Goal: Information Seeking & Learning: Learn about a topic

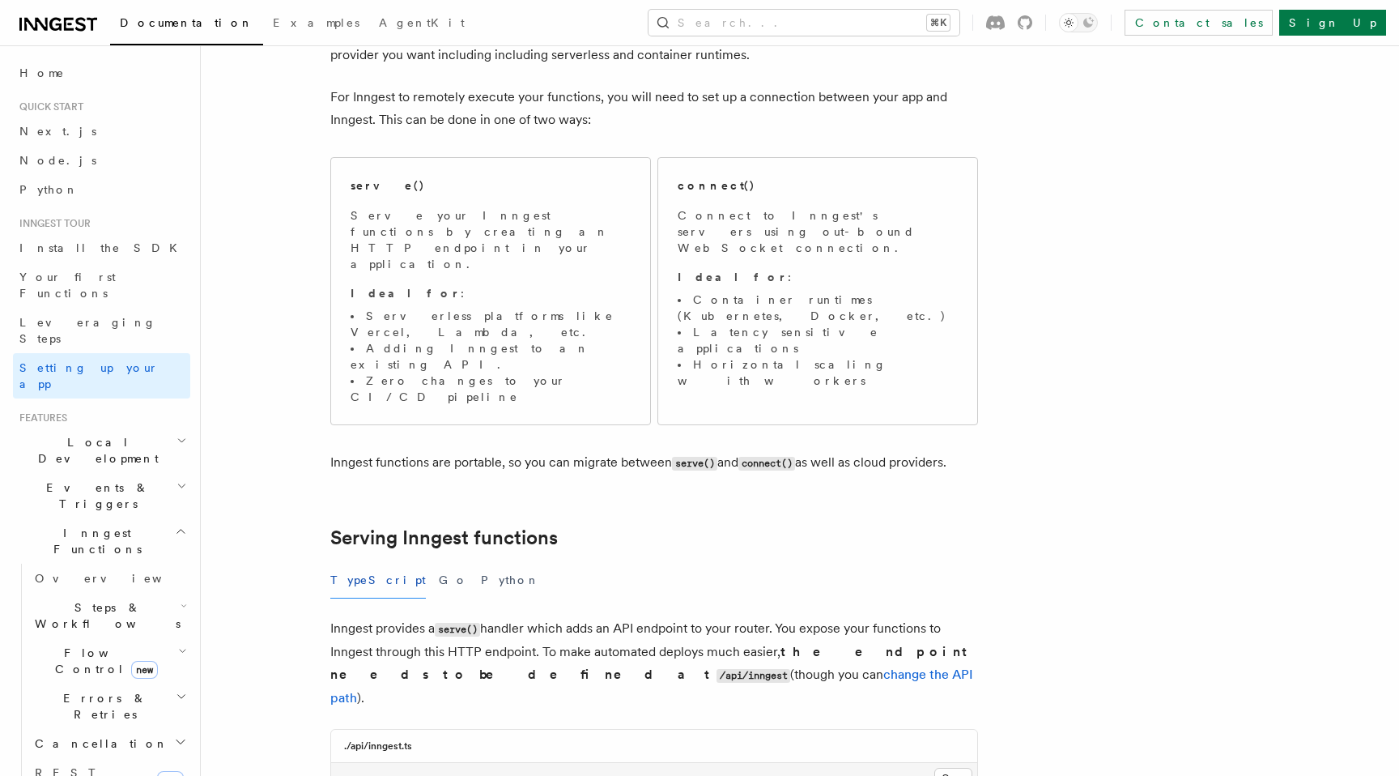
scroll to position [134, 0]
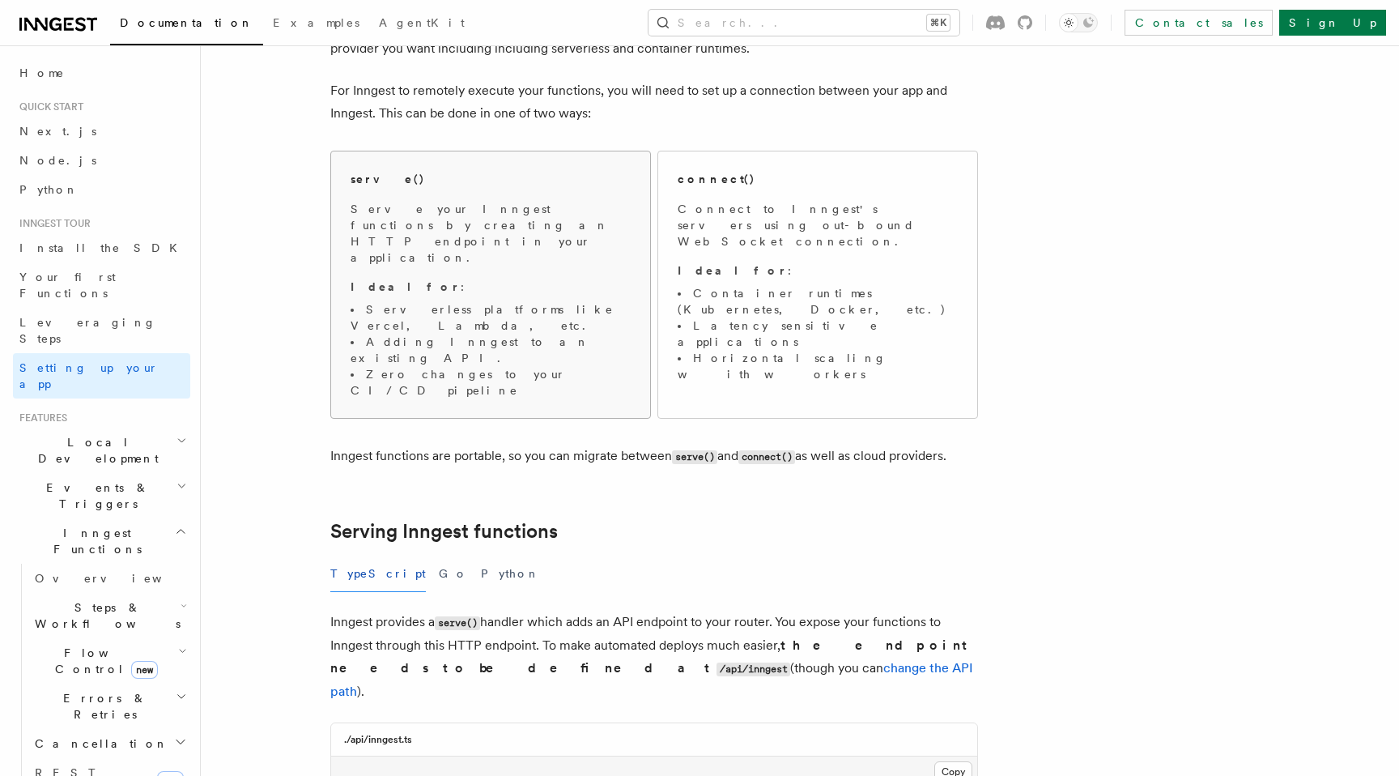
click at [552, 279] on p "Ideal for :" at bounding box center [491, 287] width 280 height 16
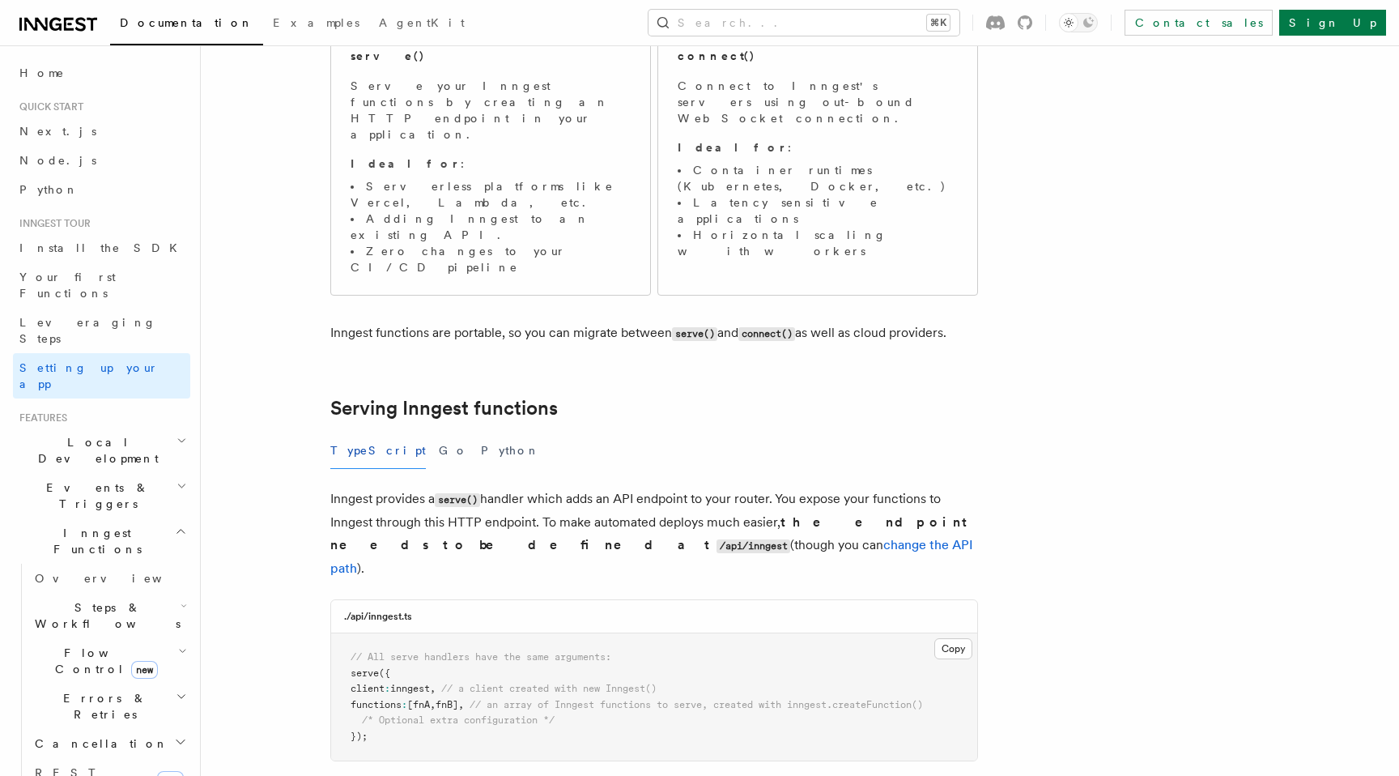
scroll to position [250, 0]
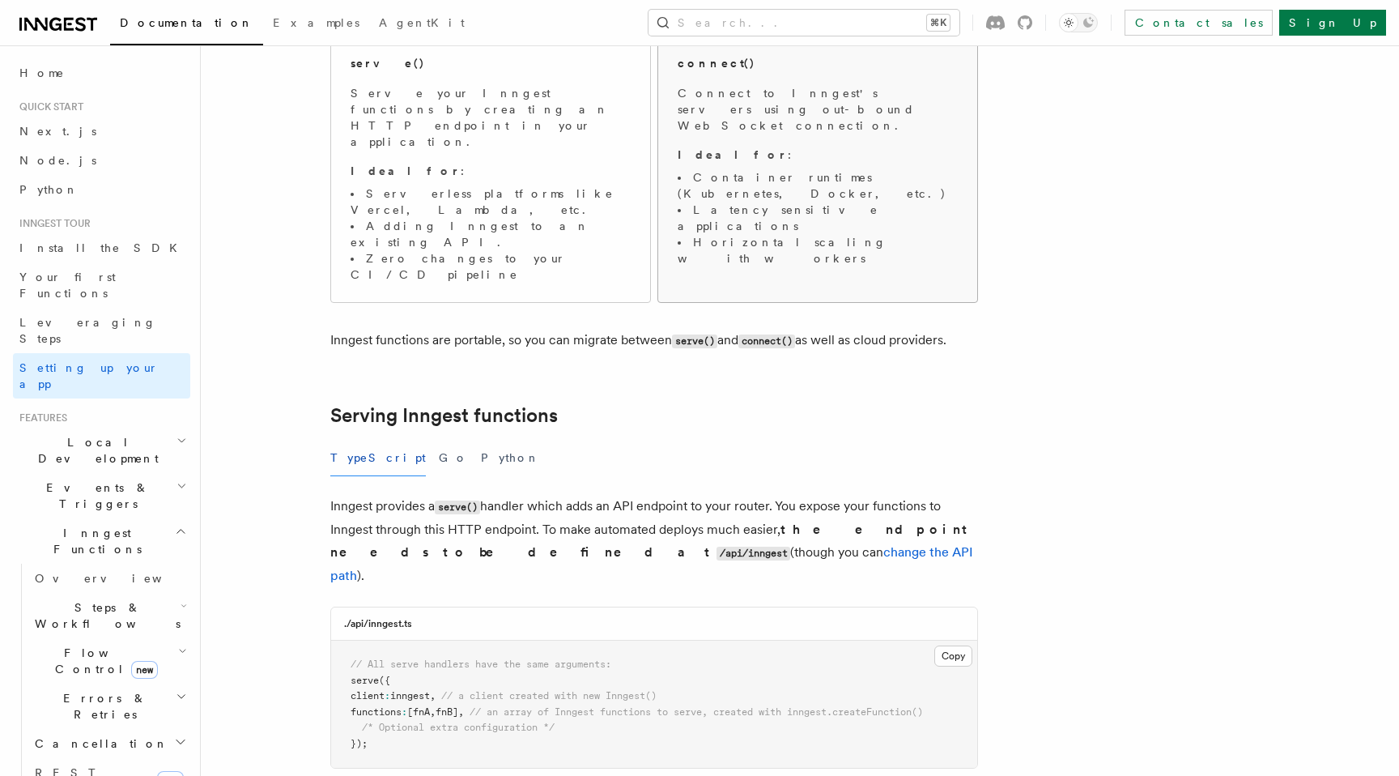
click at [723, 148] on span "Connect to Inngest's servers using out-bound WebSocket connection. Ideal for : …" at bounding box center [818, 175] width 280 height 181
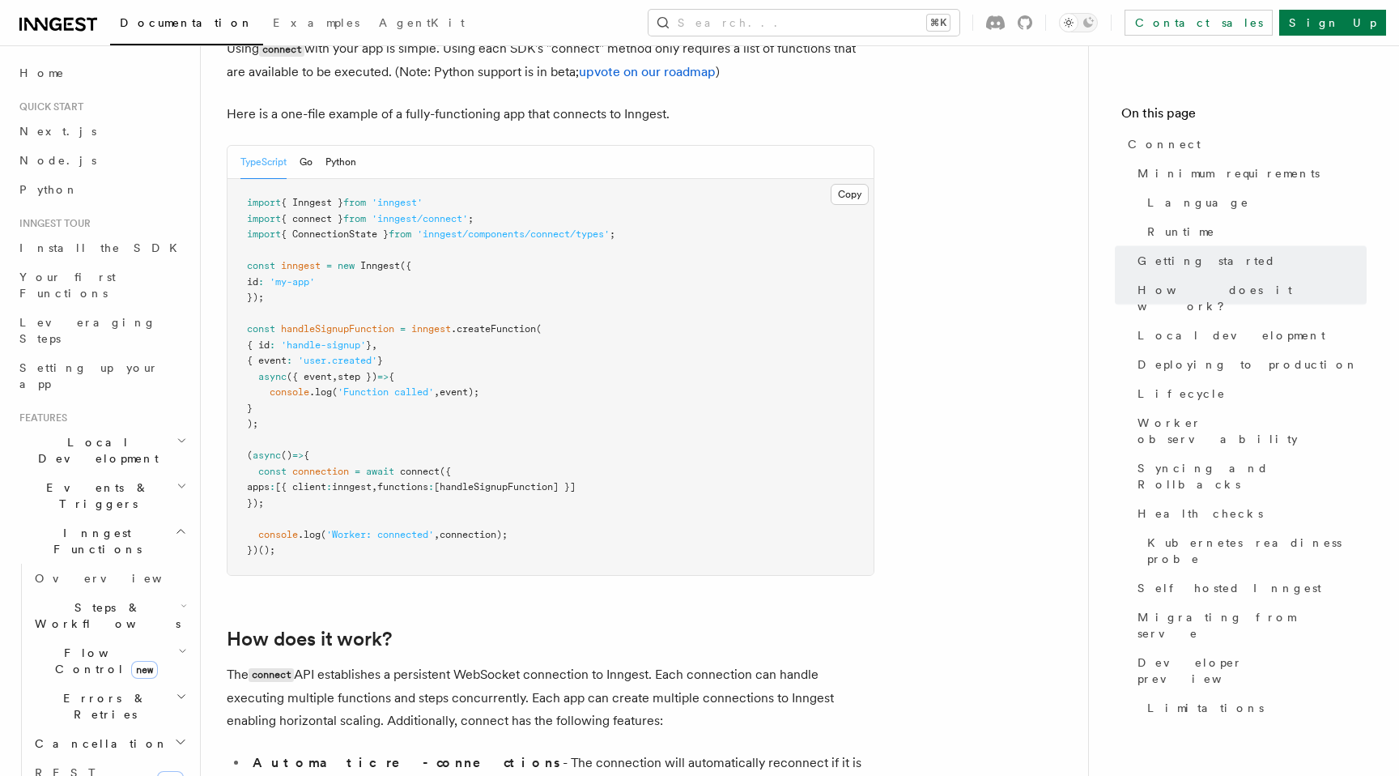
scroll to position [1156, 0]
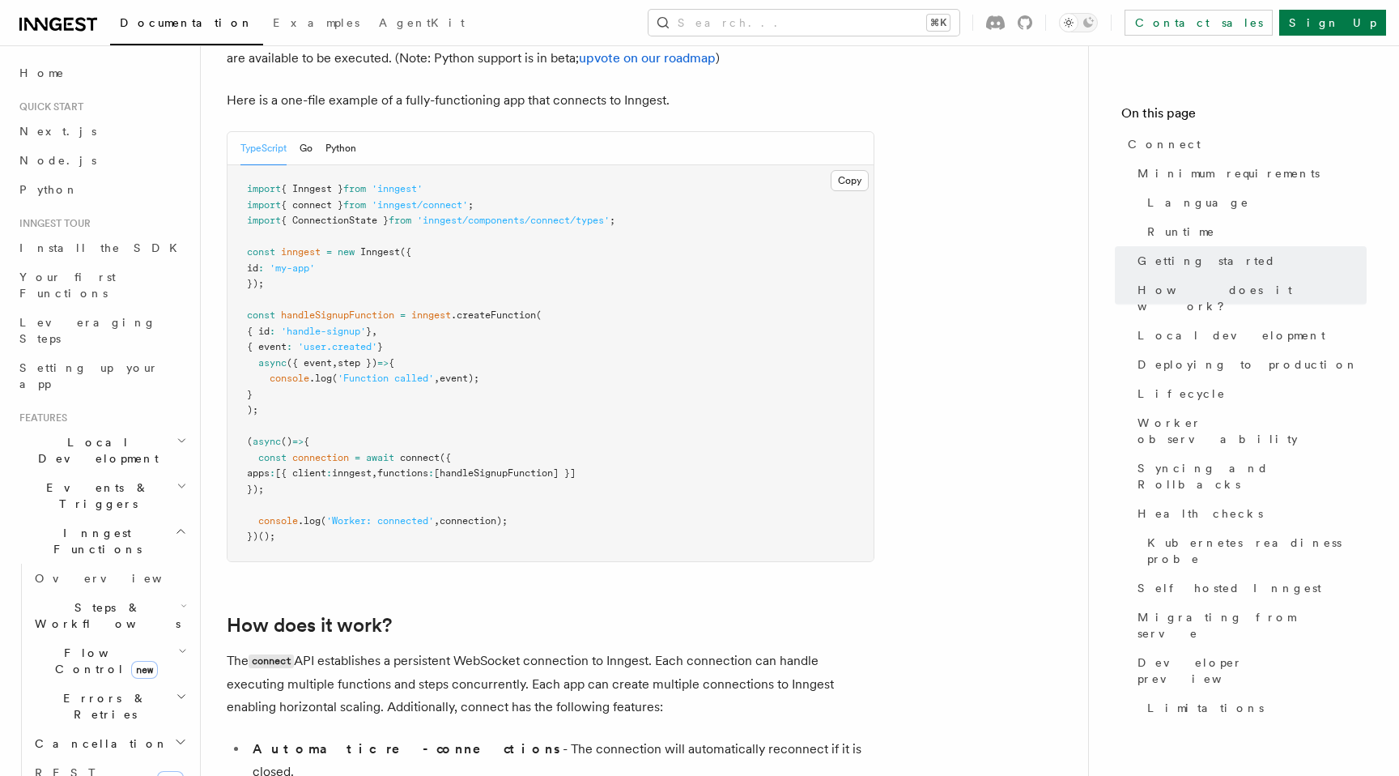
click at [273, 530] on span "})();" at bounding box center [261, 535] width 28 height 11
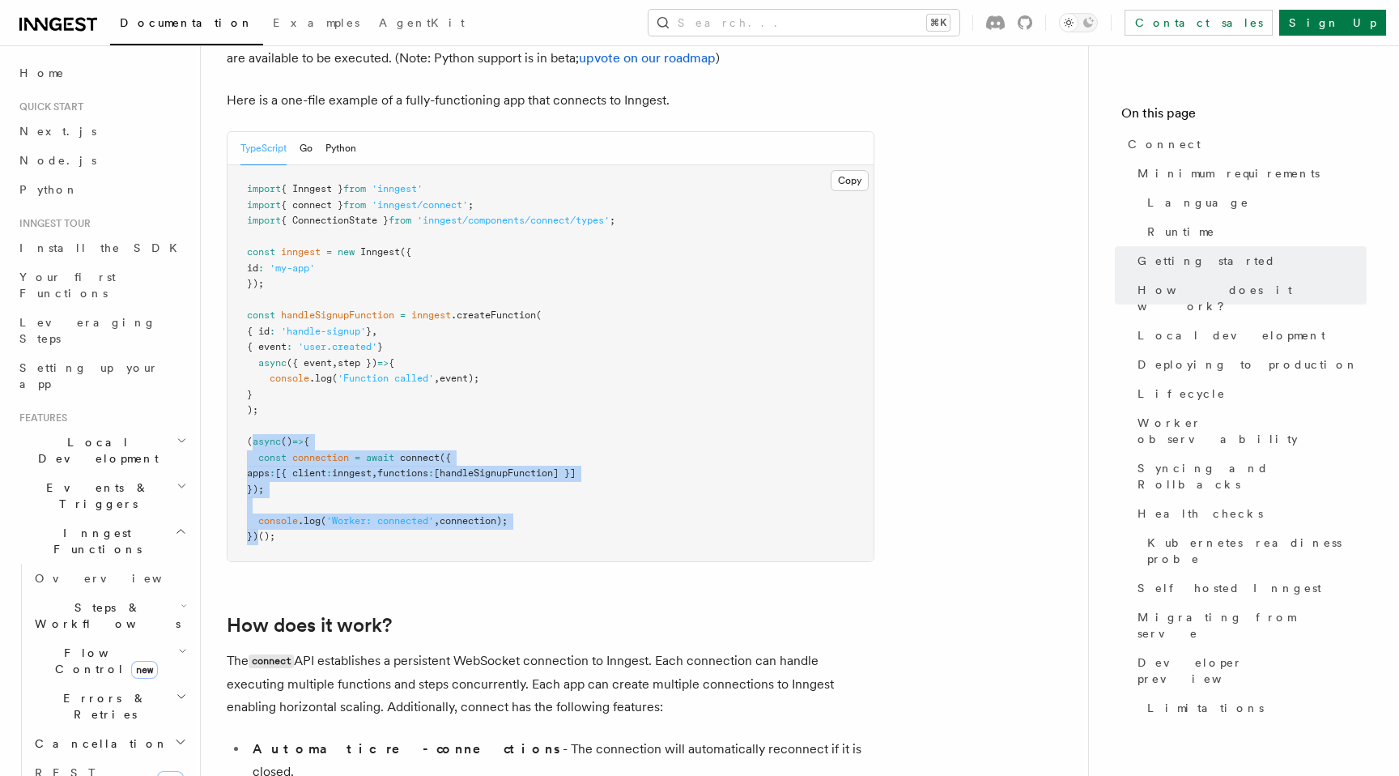
drag, startPoint x: 258, startPoint y: 475, endPoint x: 252, endPoint y: 381, distance: 94.2
click at [252, 381] on code "import { Inngest } from 'inngest' import { connect } from 'inngest/connect' ; i…" at bounding box center [431, 362] width 368 height 359
copy code "async () => { const connection = await connect ({ apps : [{ client : inngest , …"
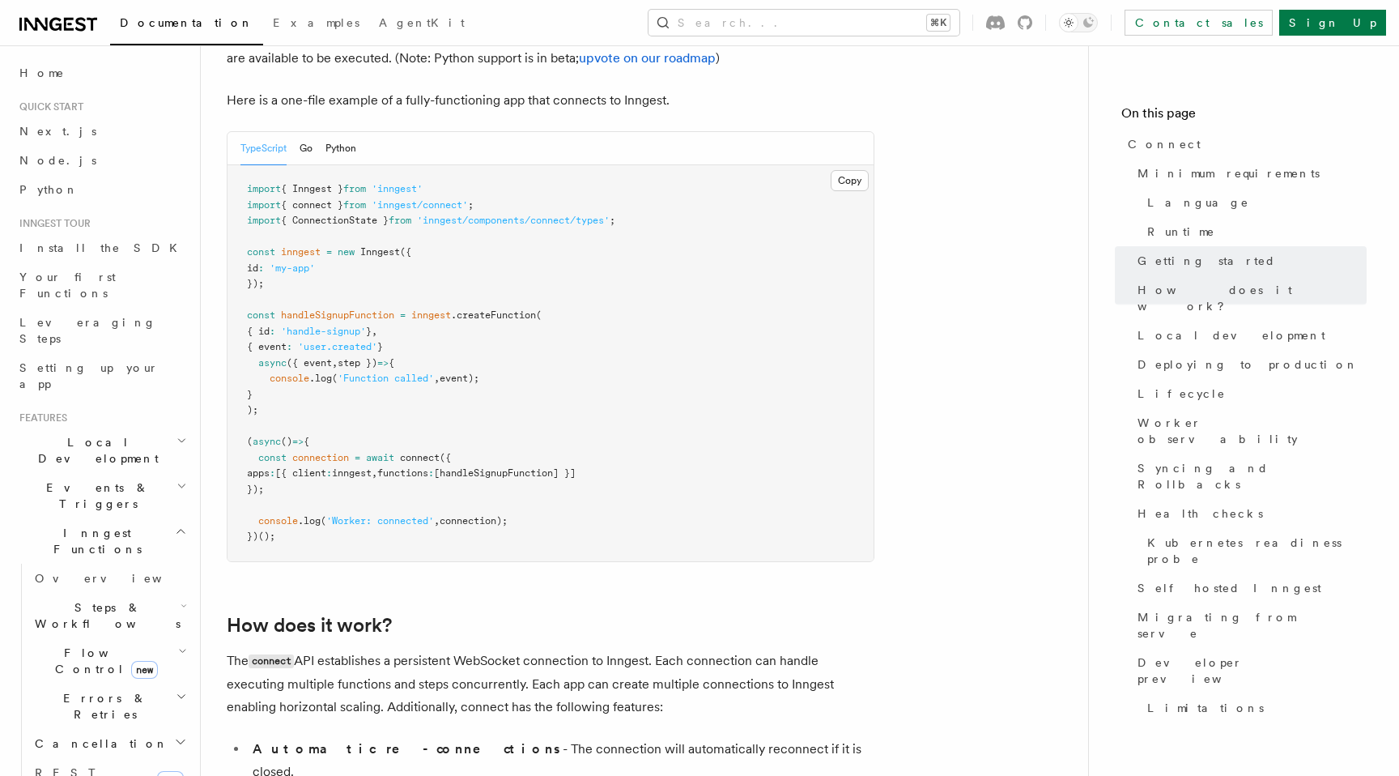
click at [389, 199] on span "'inngest/connect'" at bounding box center [420, 204] width 96 height 11
copy code "import { connect } from 'inngest/connect' ;"
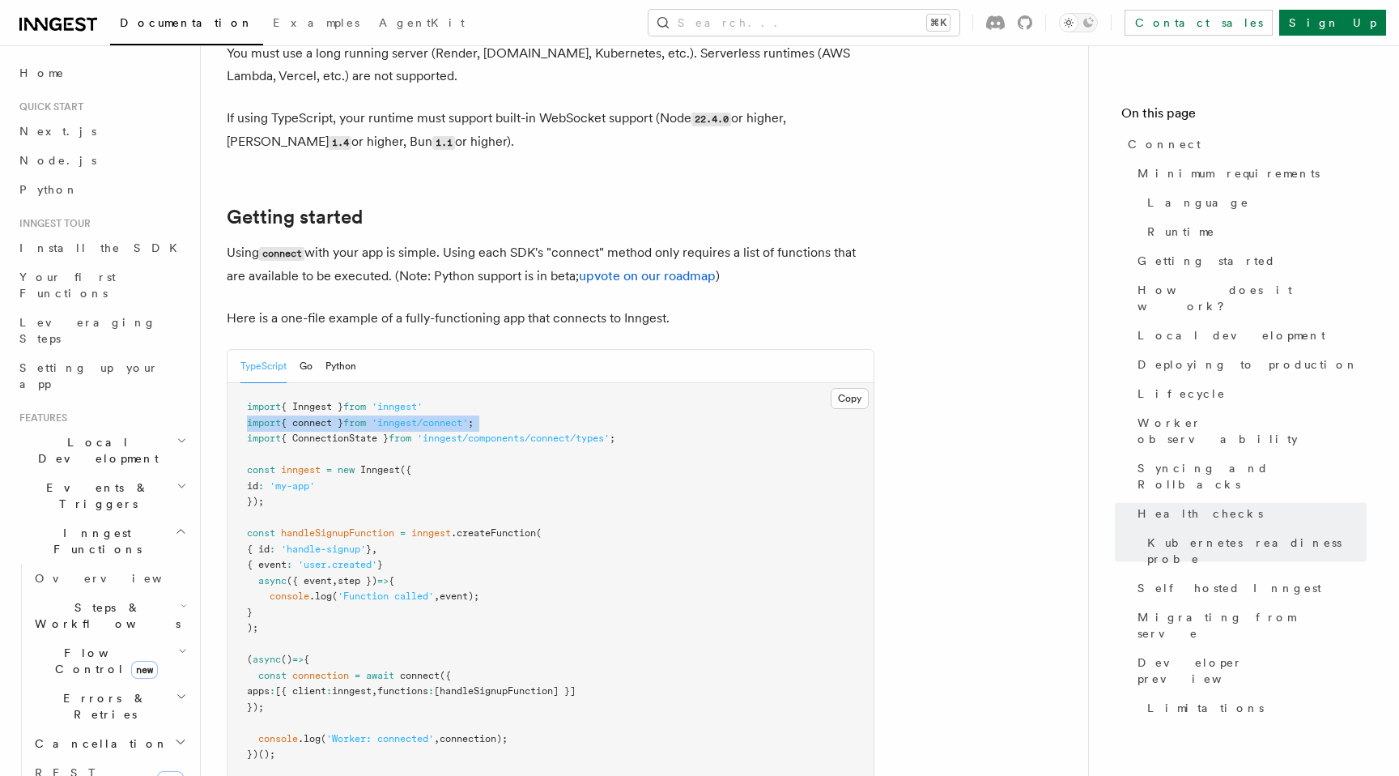
scroll to position [885, 0]
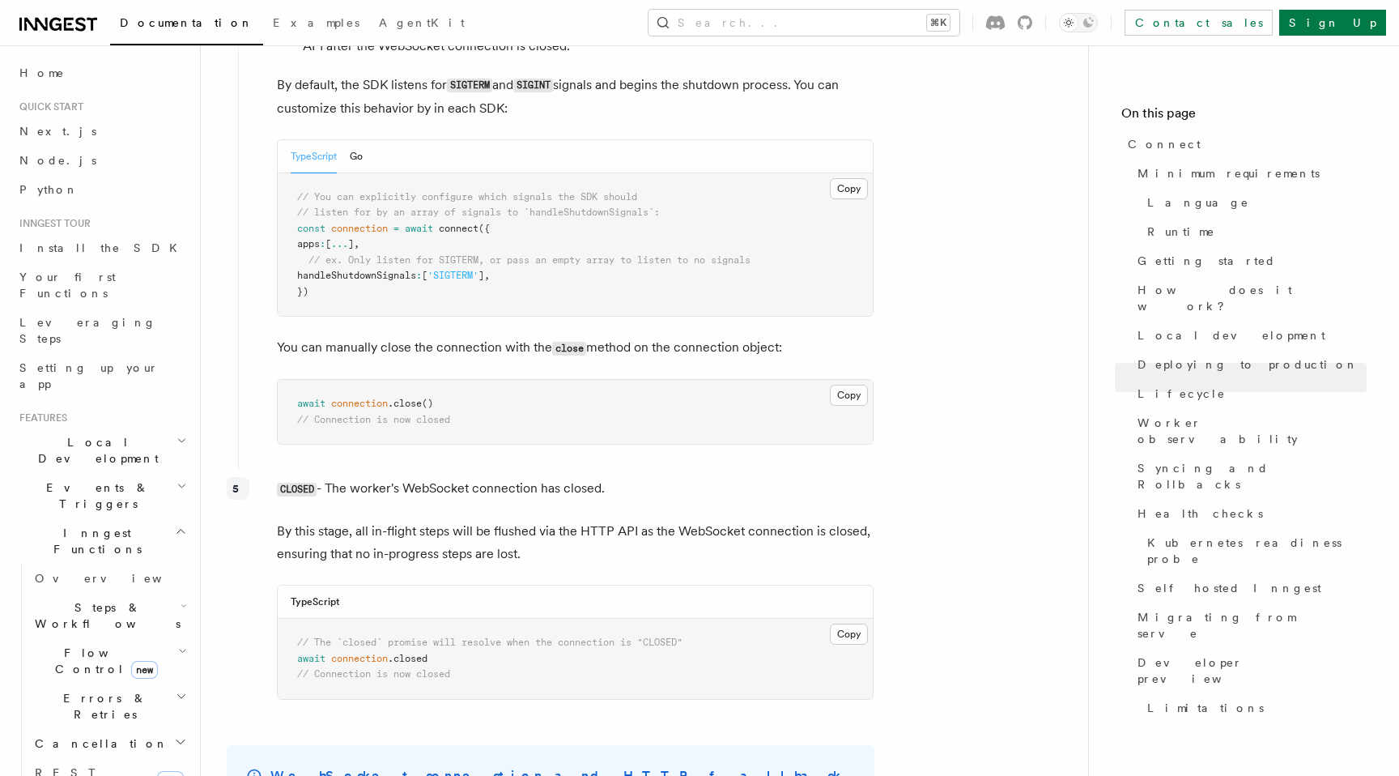
scroll to position [4776, 0]
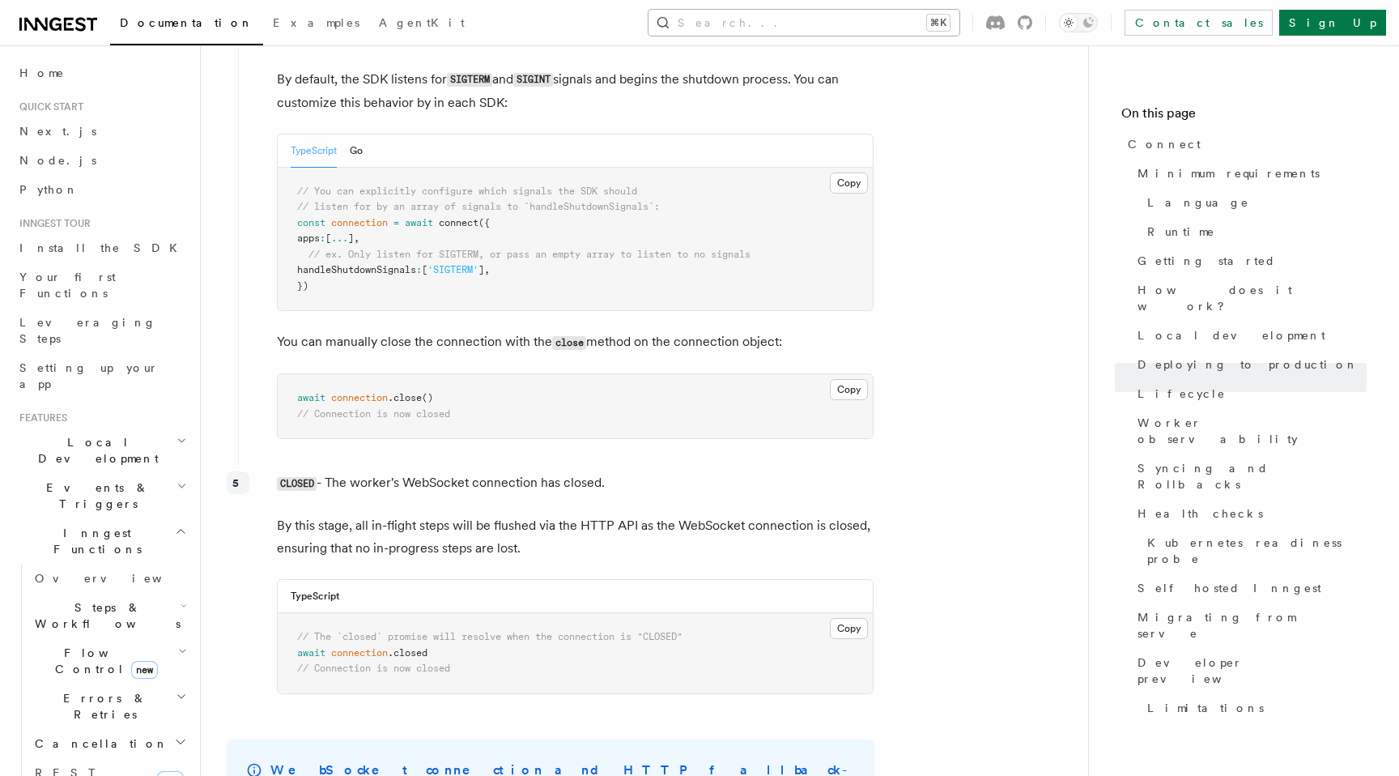
click at [905, 25] on button "Search... ⌘K" at bounding box center [804, 23] width 311 height 26
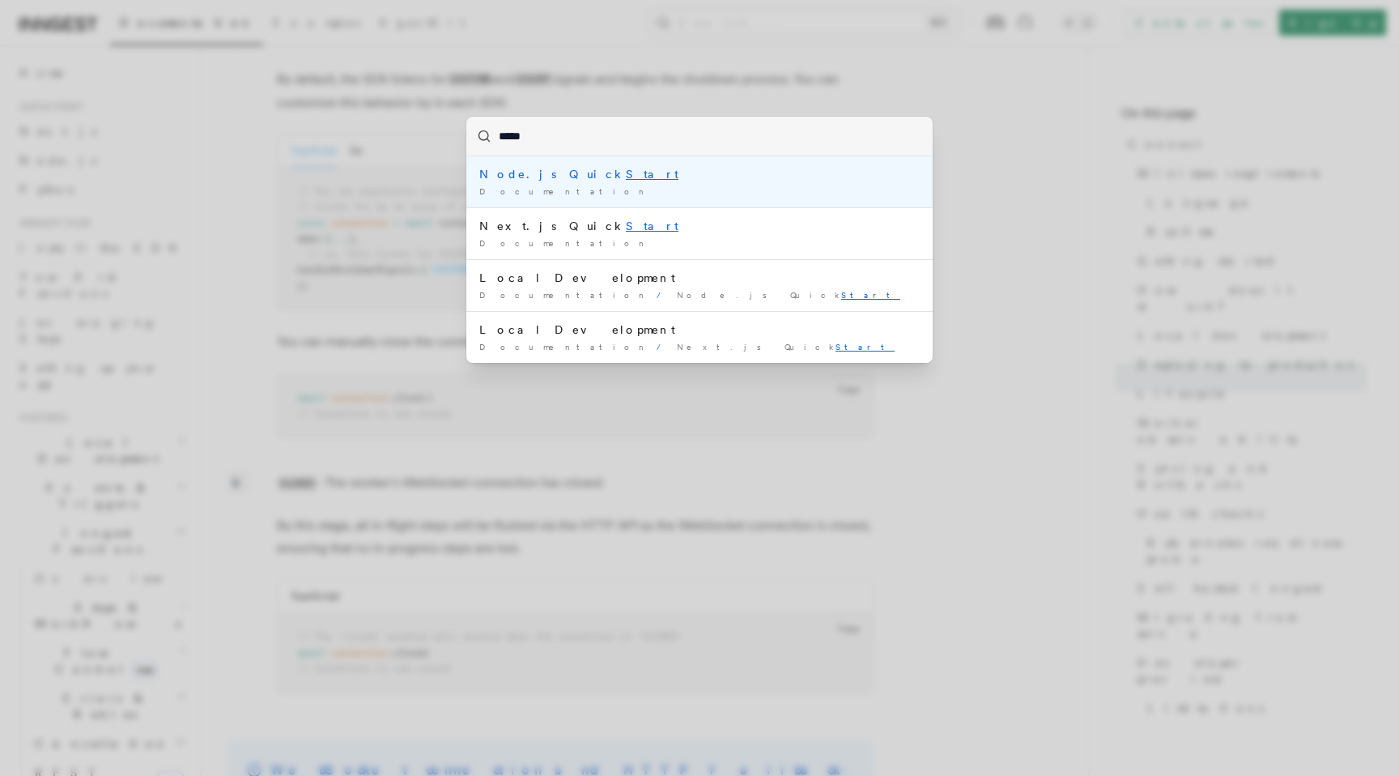
click at [500, 139] on input "*****" at bounding box center [699, 136] width 466 height 39
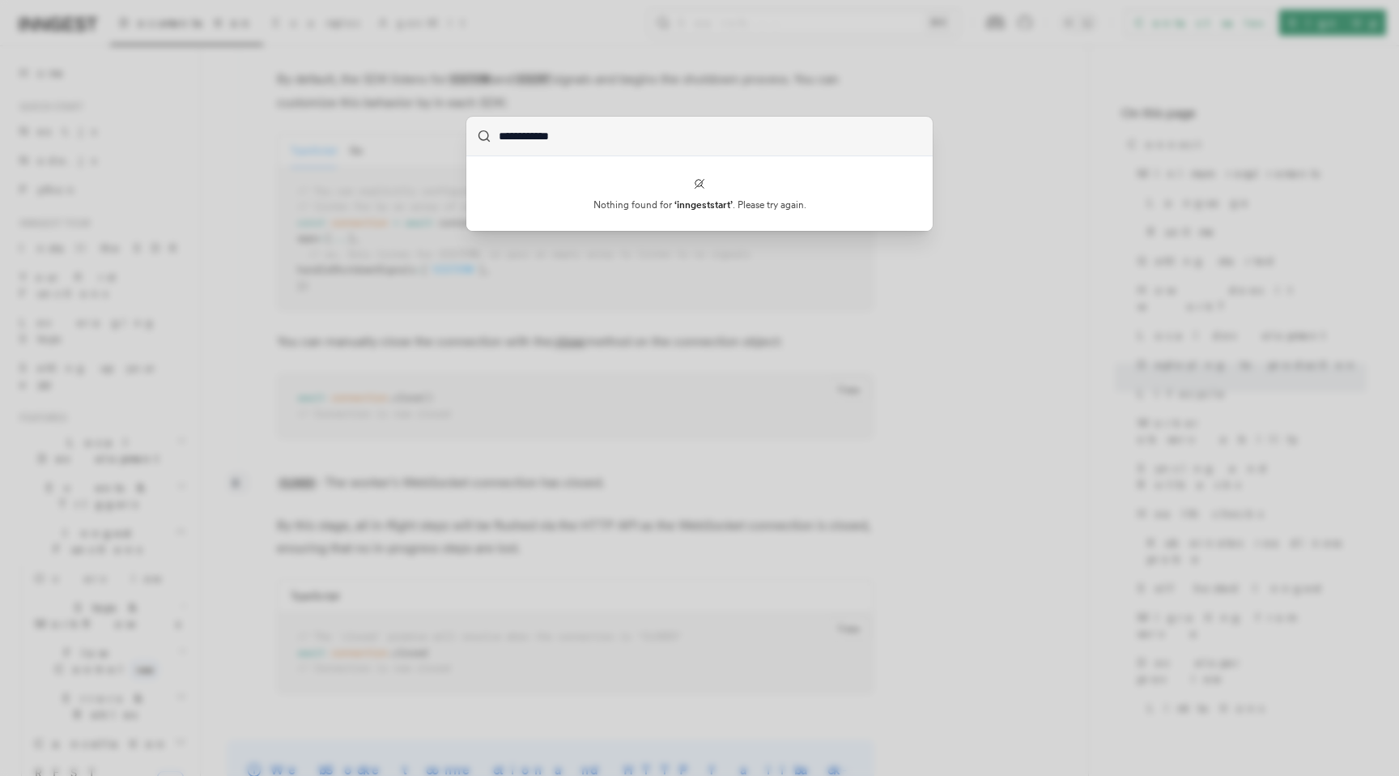
type input "**********"
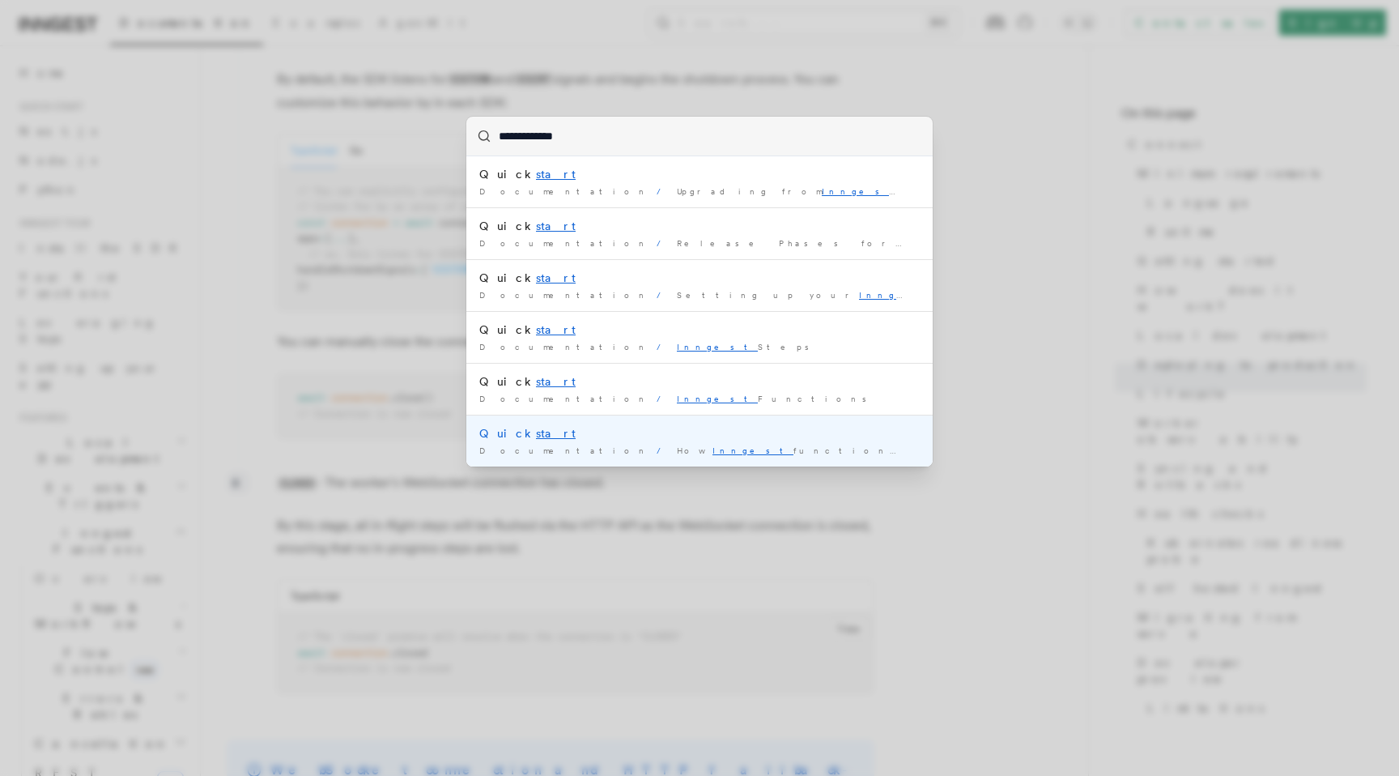
click at [712, 436] on div "Quick start" at bounding box center [699, 433] width 441 height 16
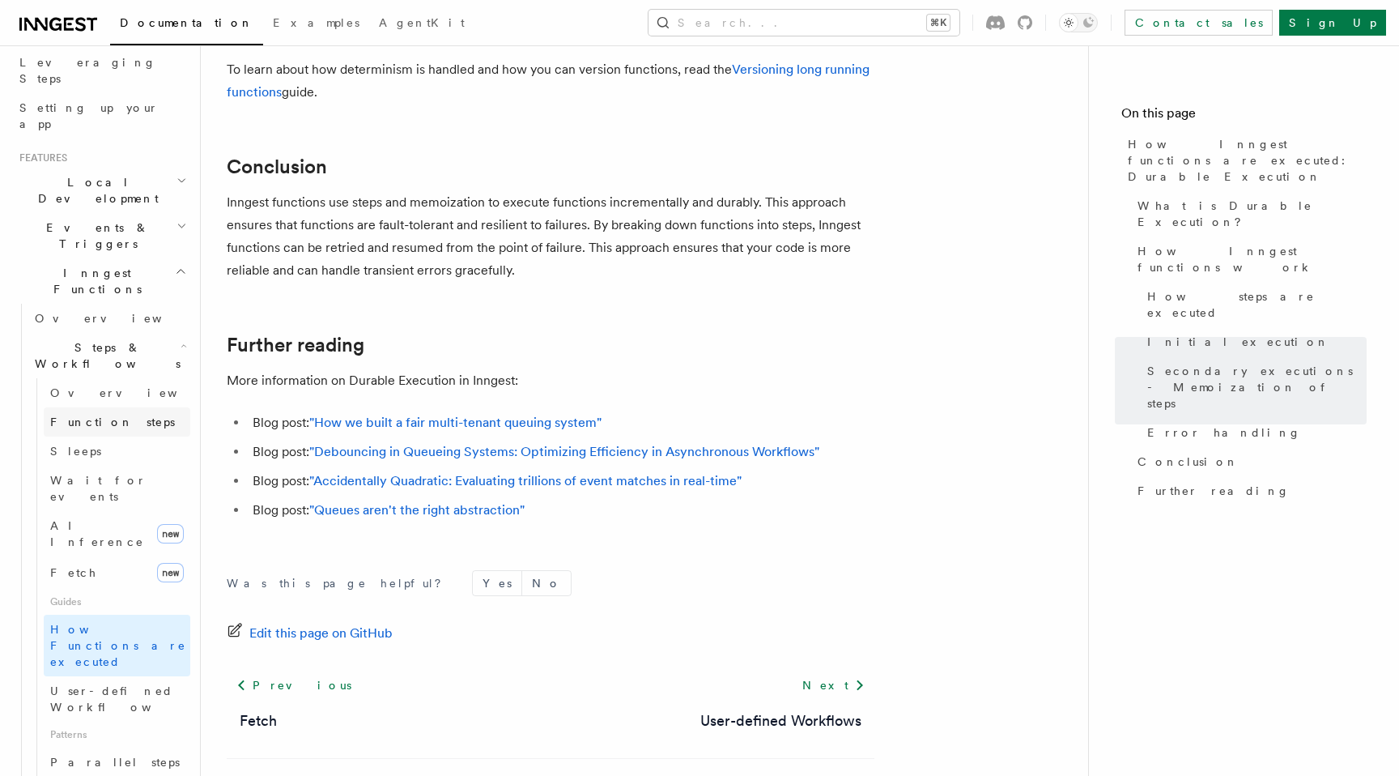
scroll to position [304, 0]
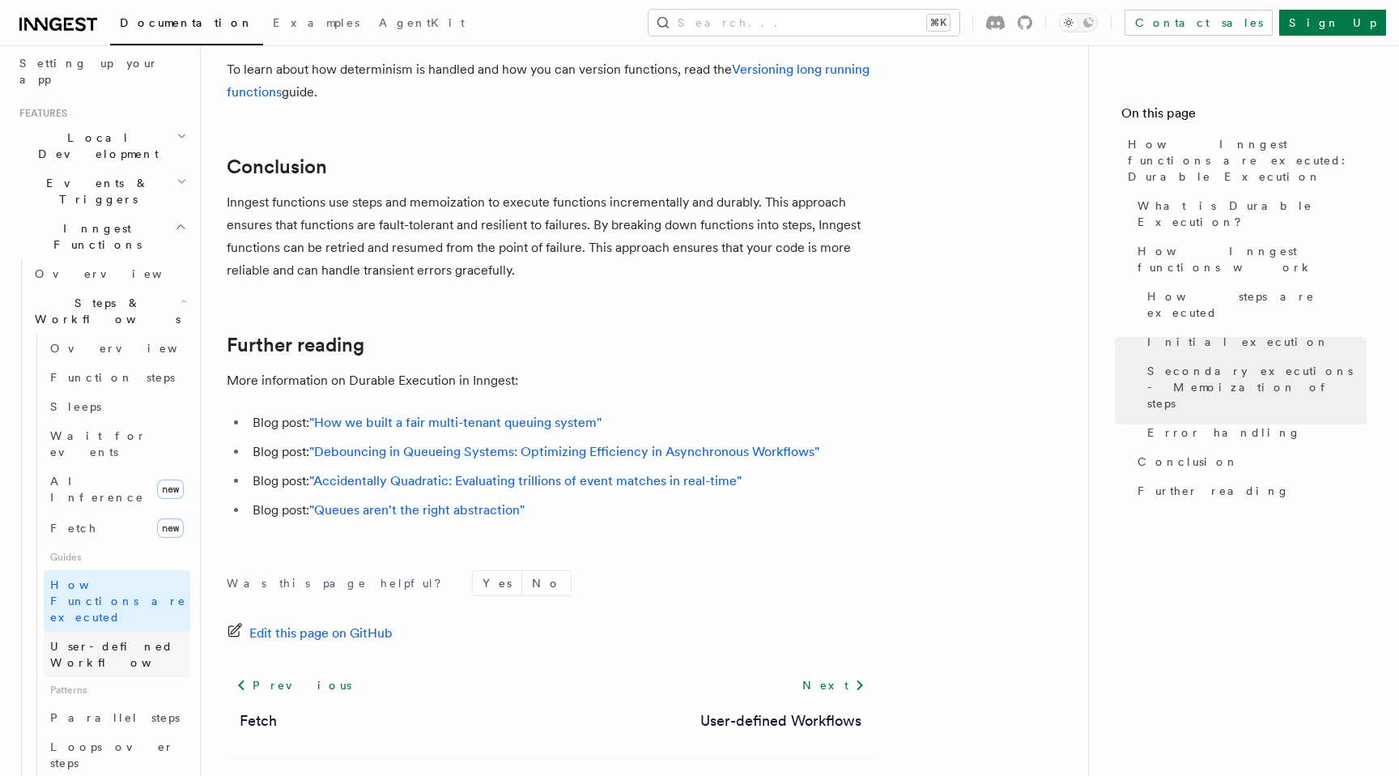
click at [117, 640] on span "User-defined Workflows" at bounding box center [123, 654] width 146 height 29
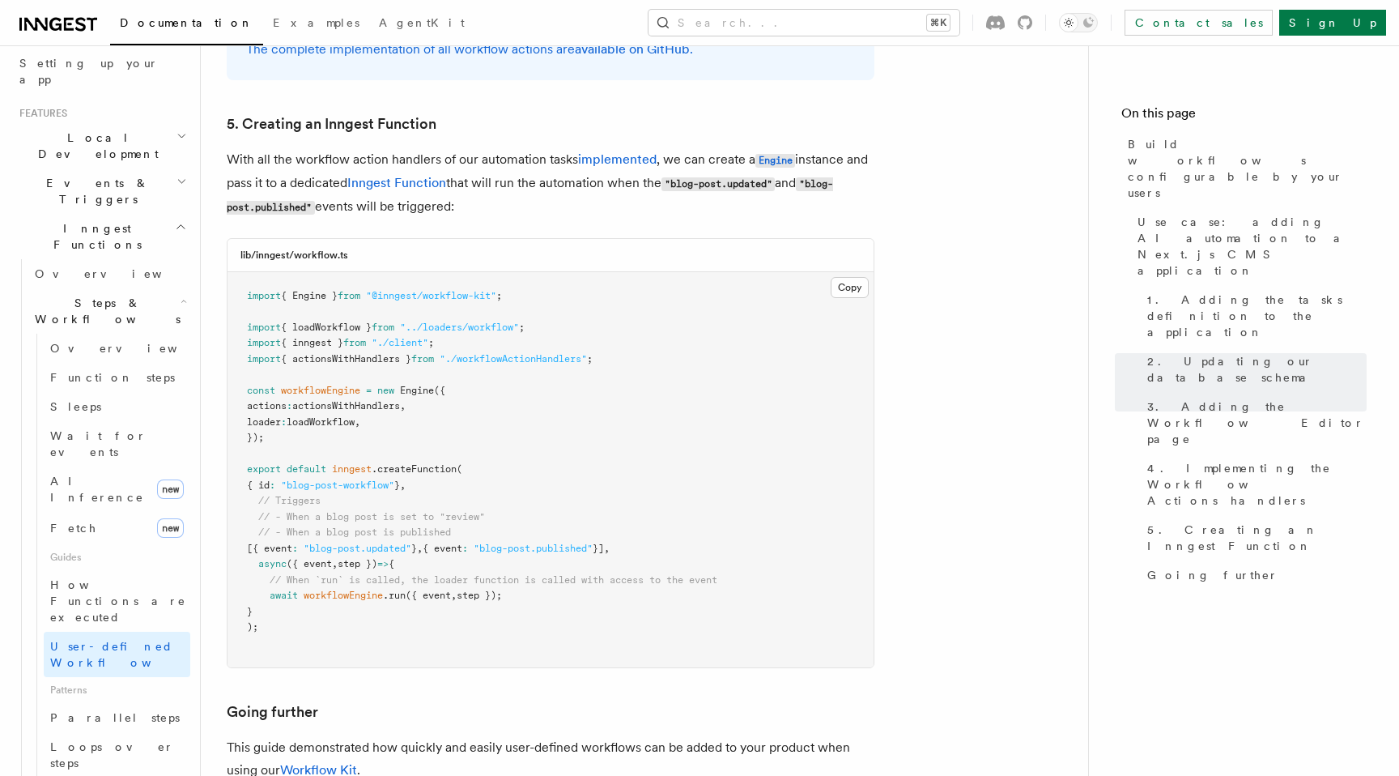
scroll to position [7173, 0]
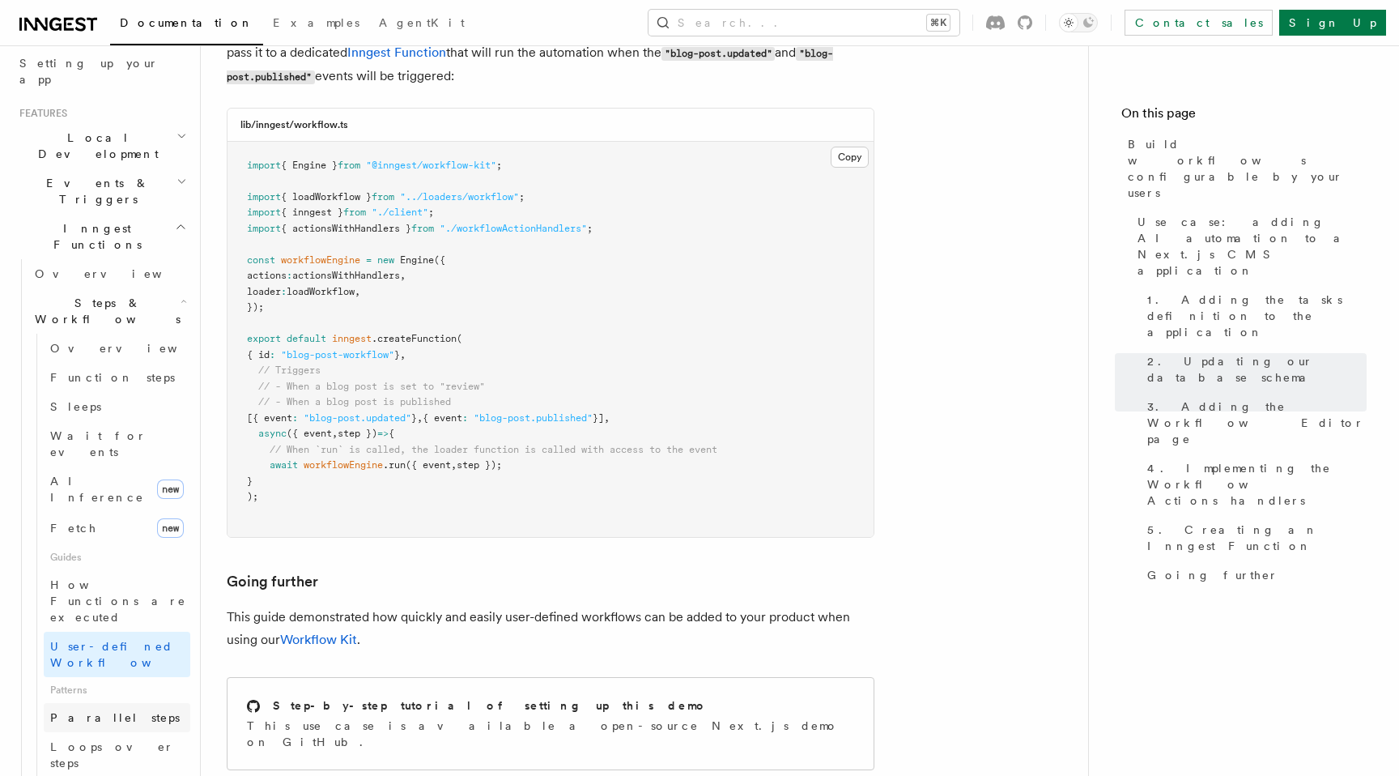
click at [117, 703] on link "Parallel steps" at bounding box center [117, 717] width 147 height 29
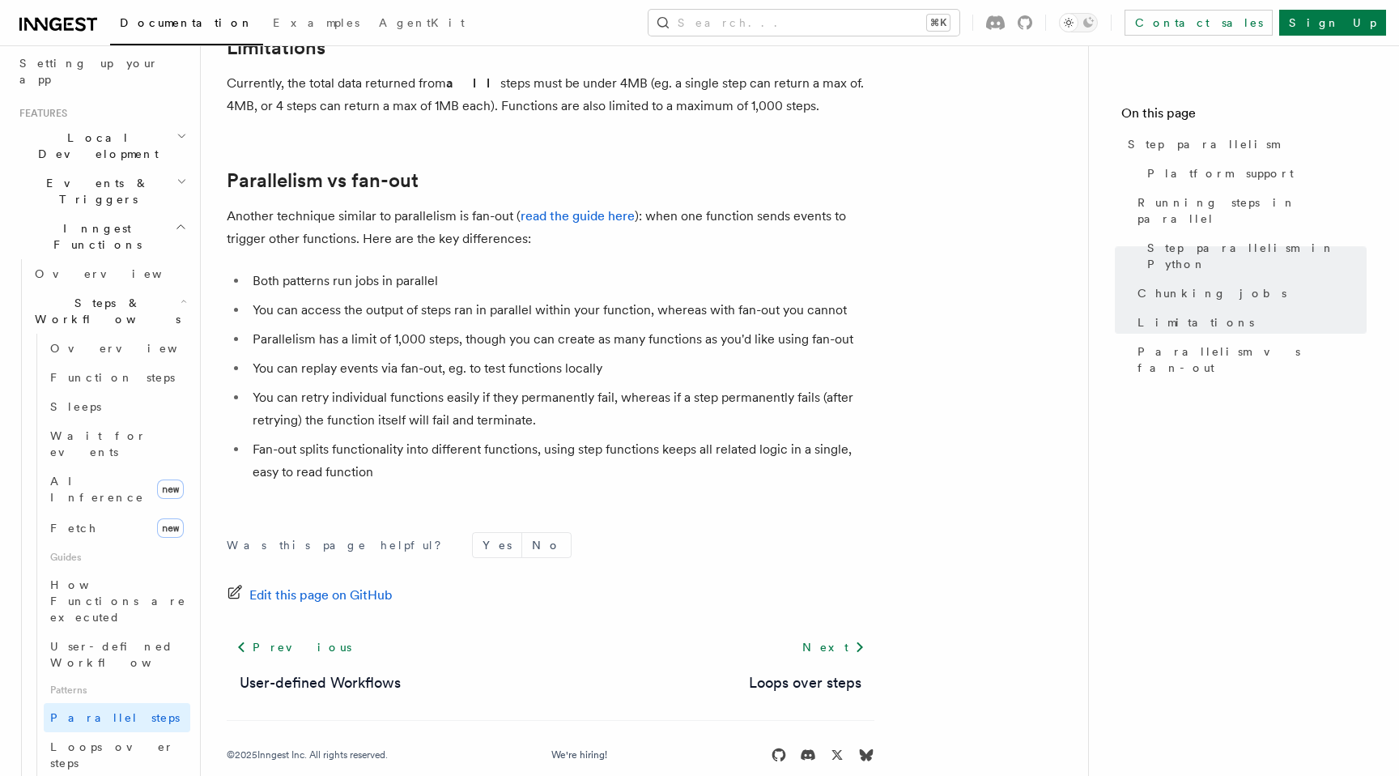
scroll to position [2886, 0]
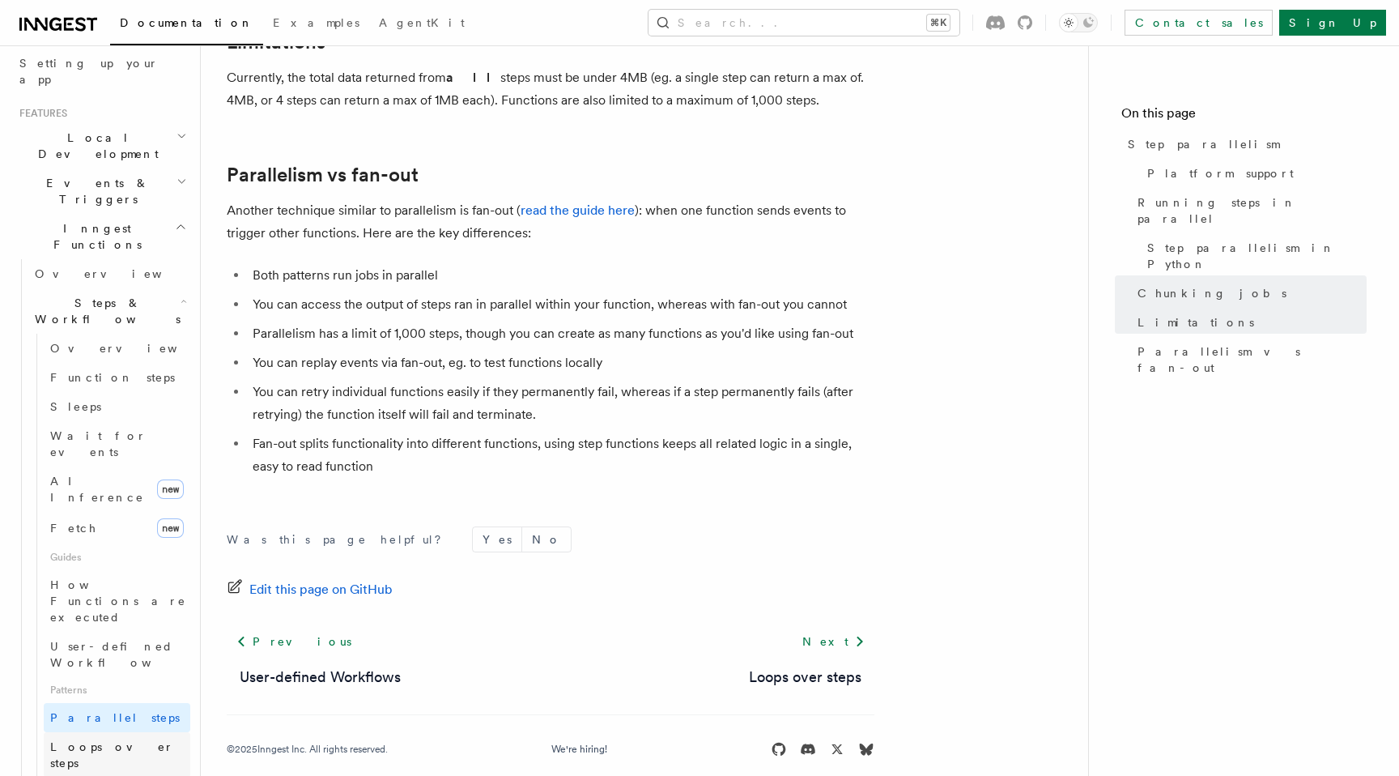
click at [97, 740] on span "Loops over steps" at bounding box center [112, 754] width 124 height 29
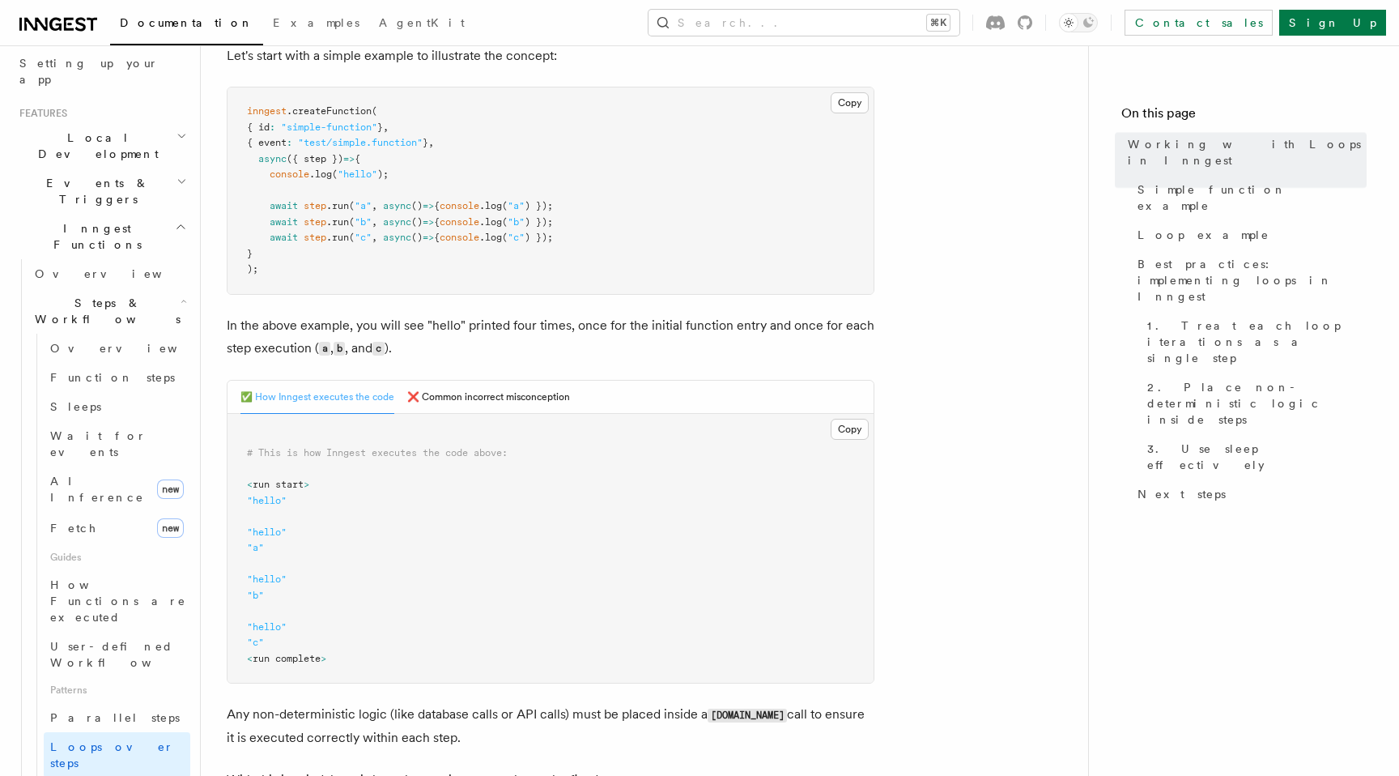
scroll to position [426, 0]
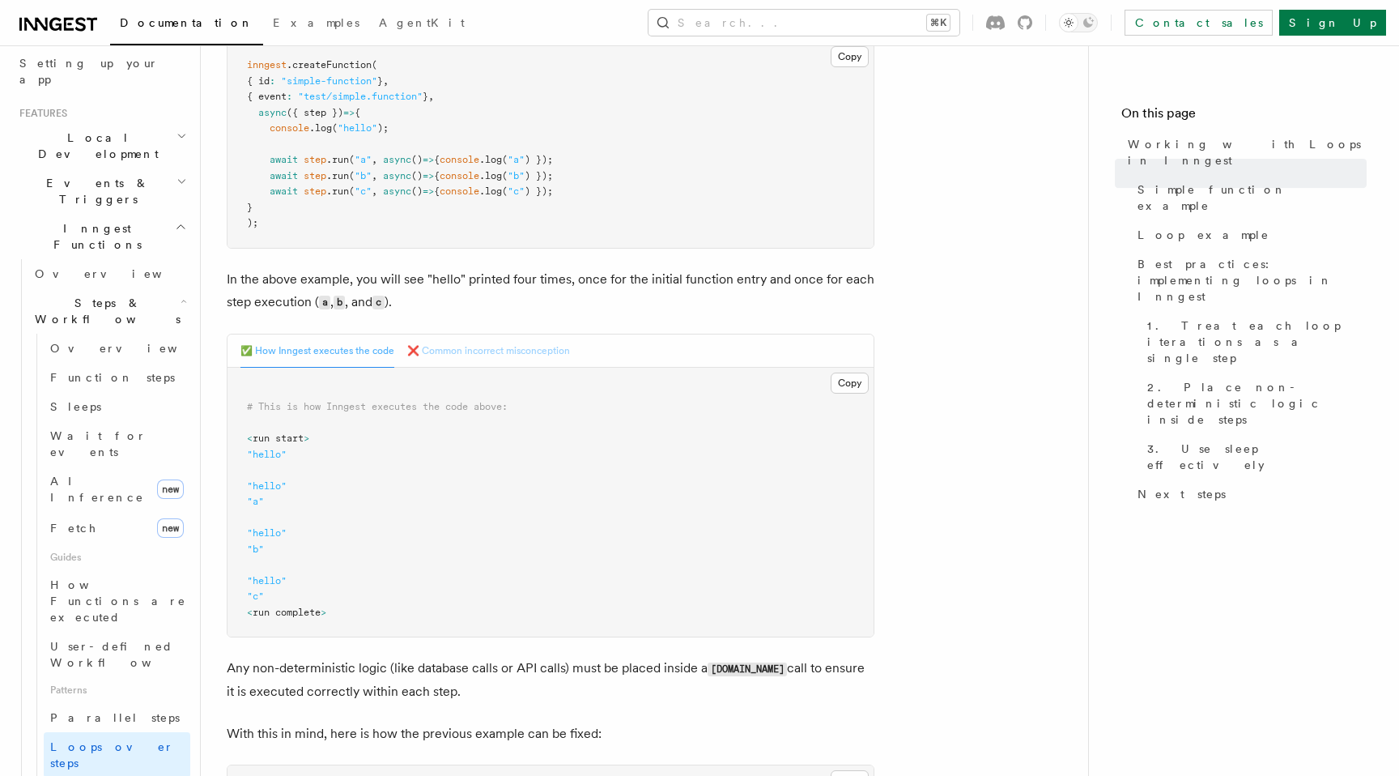
click at [509, 346] on button "❌ Common incorrect misconception" at bounding box center [488, 350] width 163 height 33
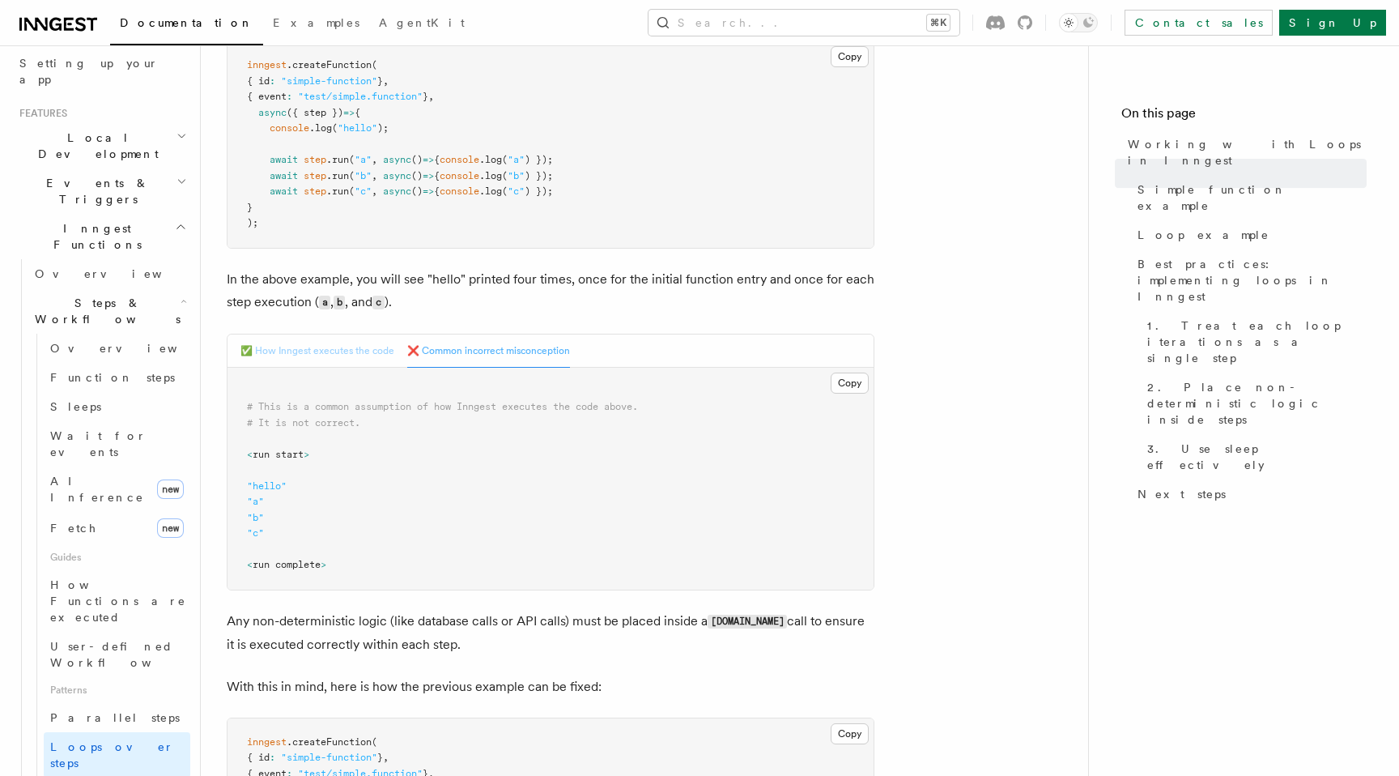
click at [326, 352] on button "✅ How Inngest executes the code" at bounding box center [318, 350] width 154 height 33
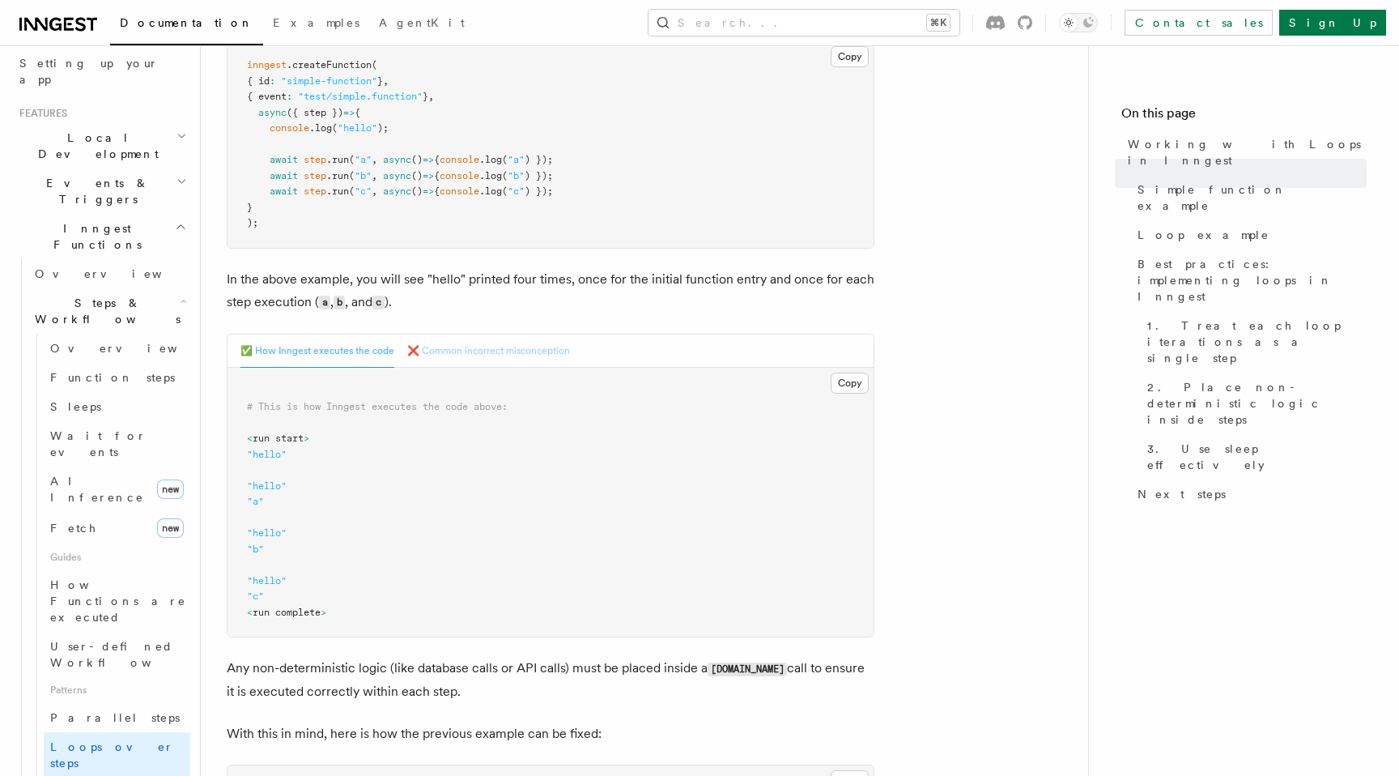
click at [483, 356] on button "❌ Common incorrect misconception" at bounding box center [488, 350] width 163 height 33
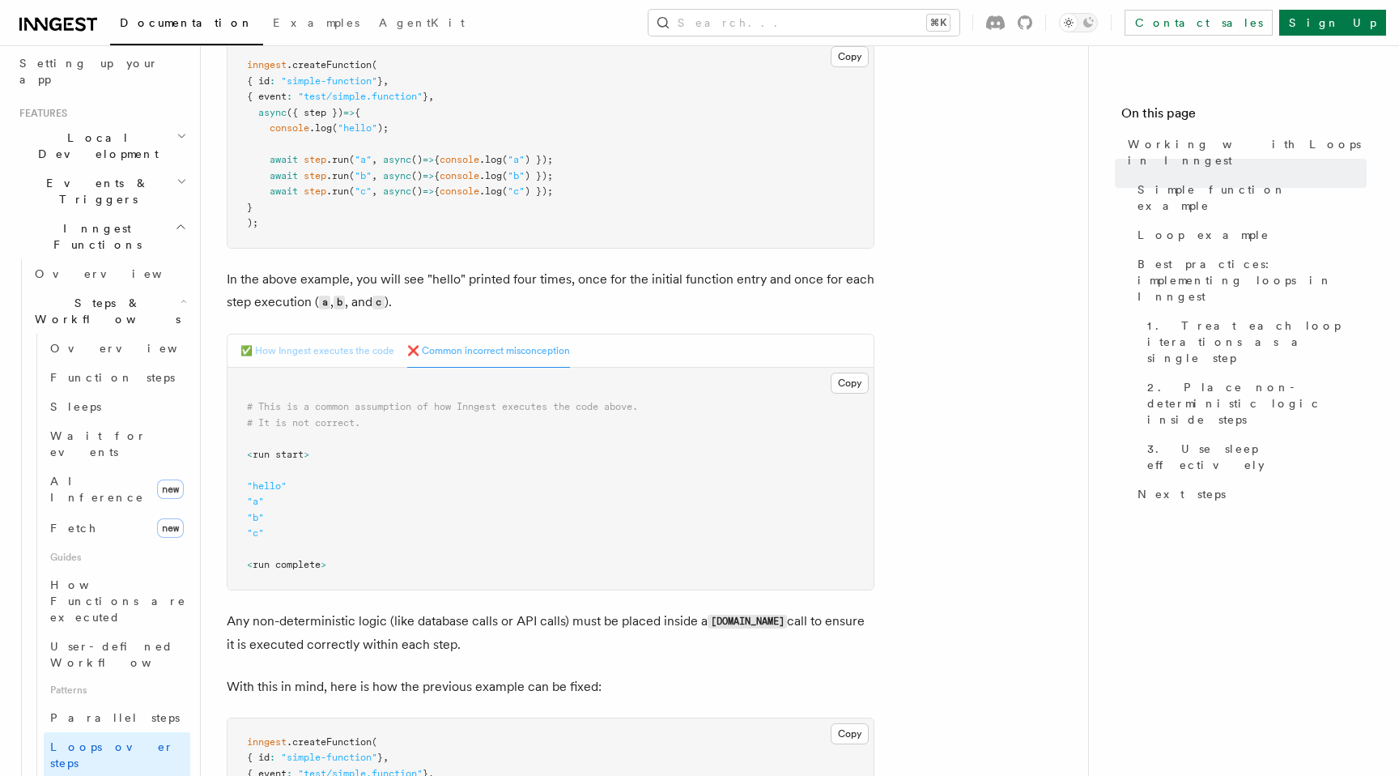
click at [301, 346] on button "✅ How Inngest executes the code" at bounding box center [318, 350] width 154 height 33
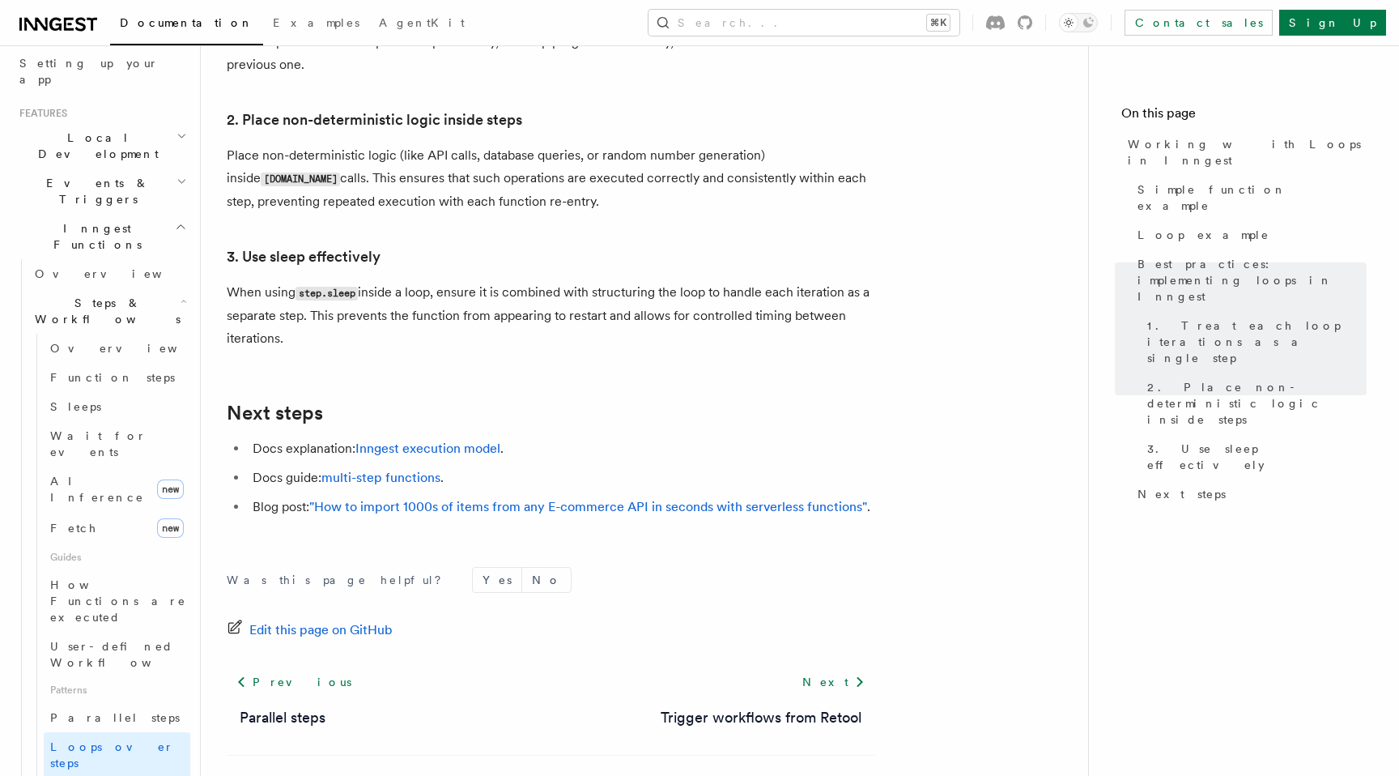
scroll to position [2787, 0]
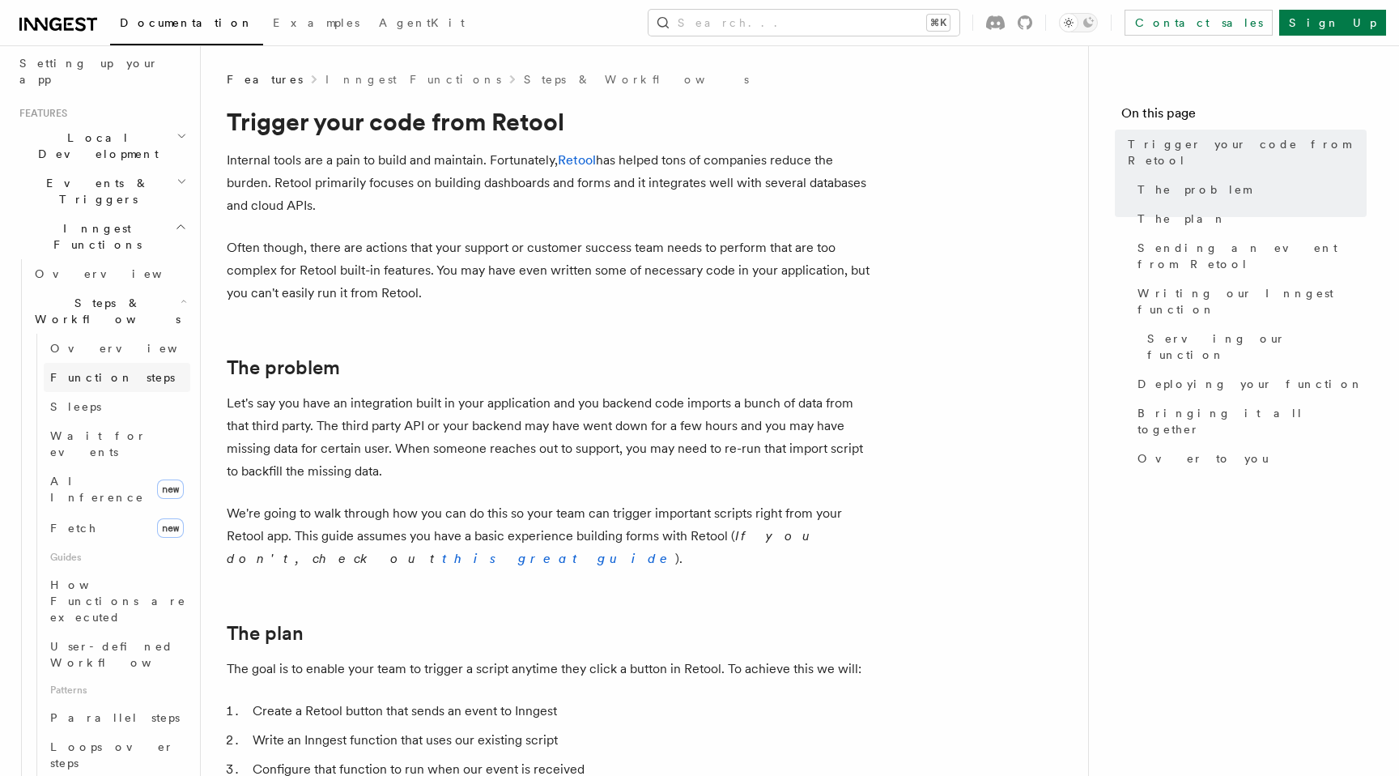
click at [97, 369] on span "Function steps" at bounding box center [112, 377] width 125 height 16
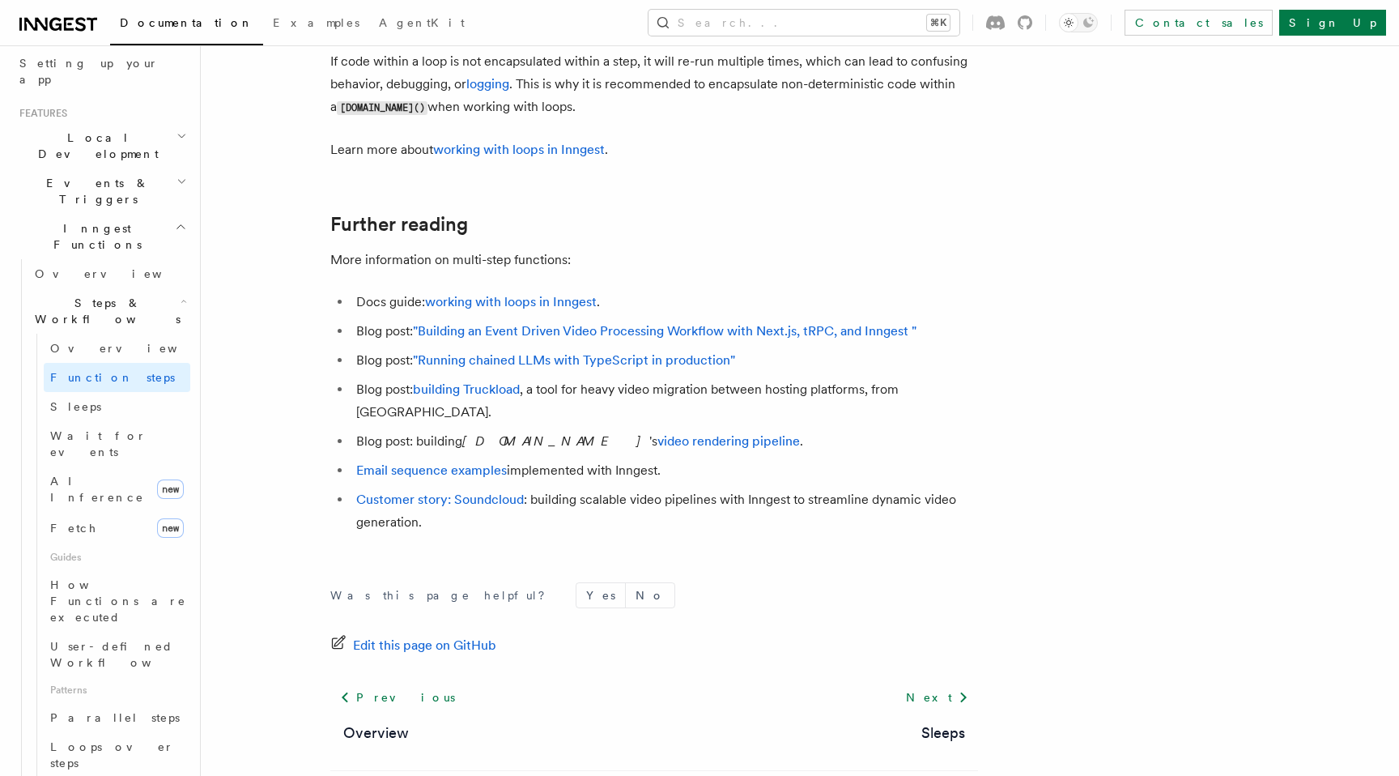
scroll to position [5424, 0]
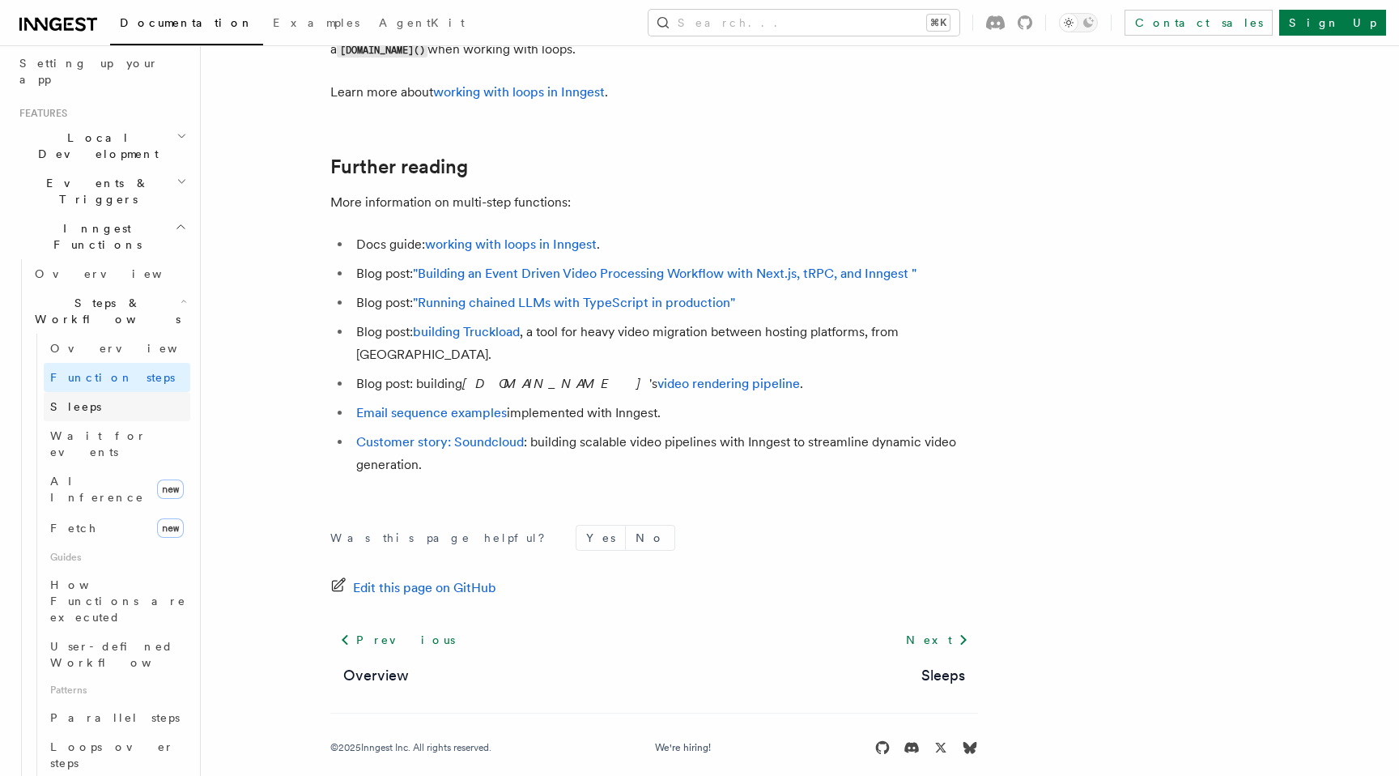
click at [84, 392] on link "Sleeps" at bounding box center [117, 406] width 147 height 29
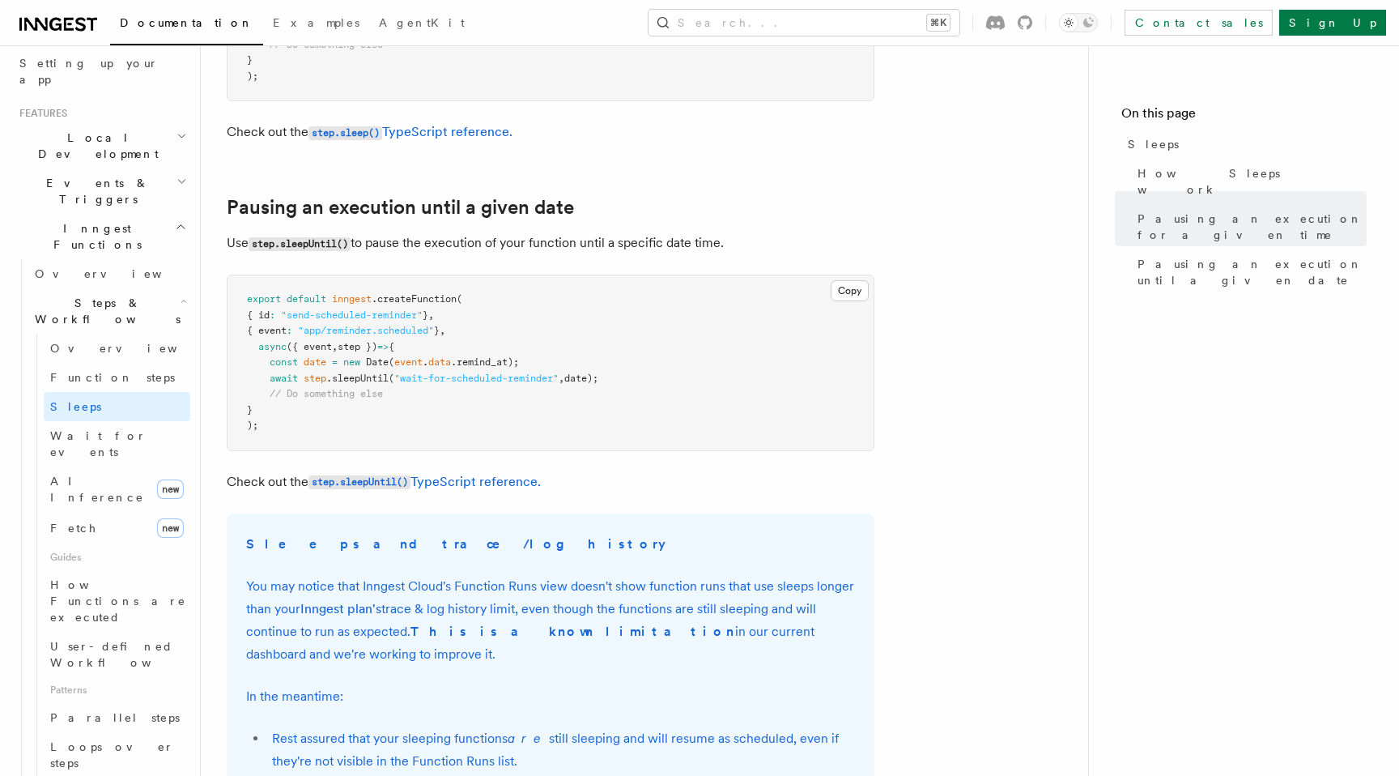
scroll to position [788, 0]
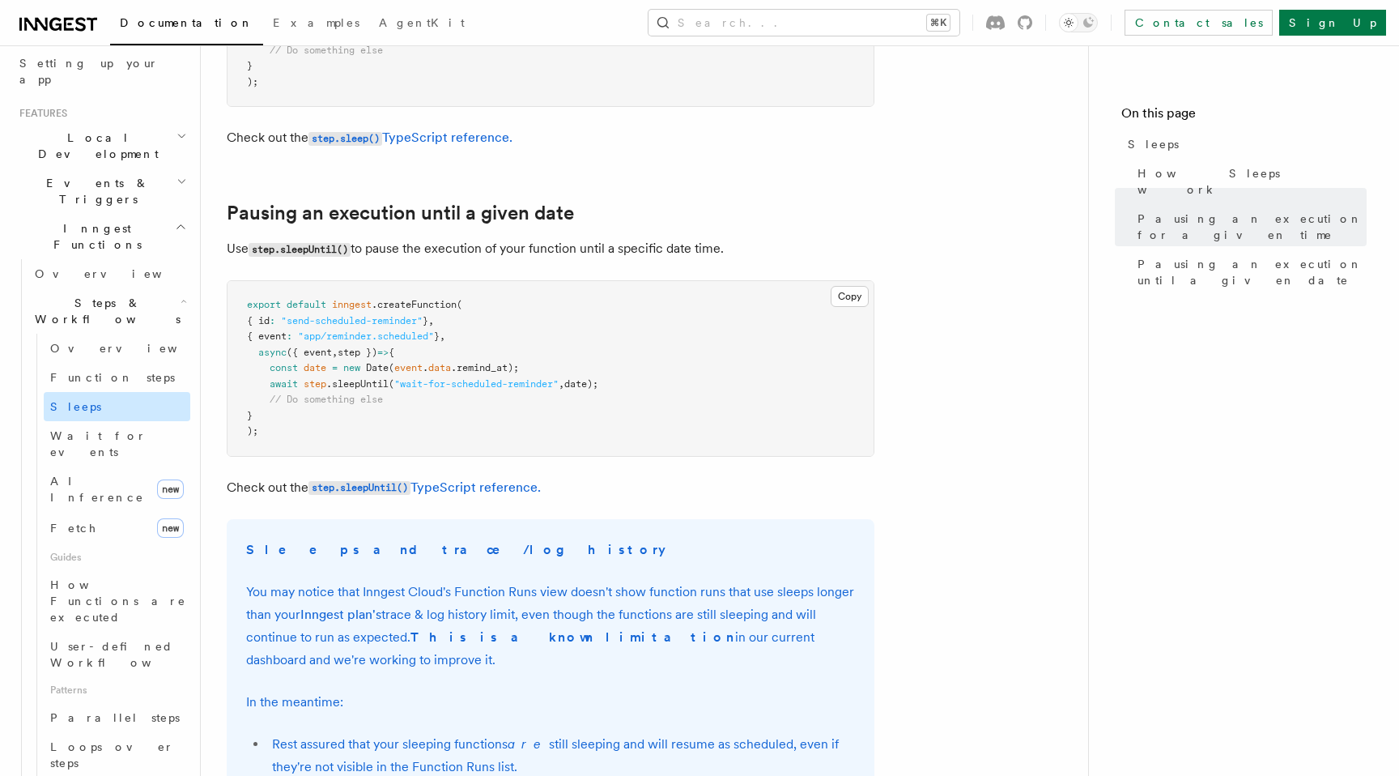
click at [131, 392] on link "Sleeps" at bounding box center [117, 406] width 147 height 29
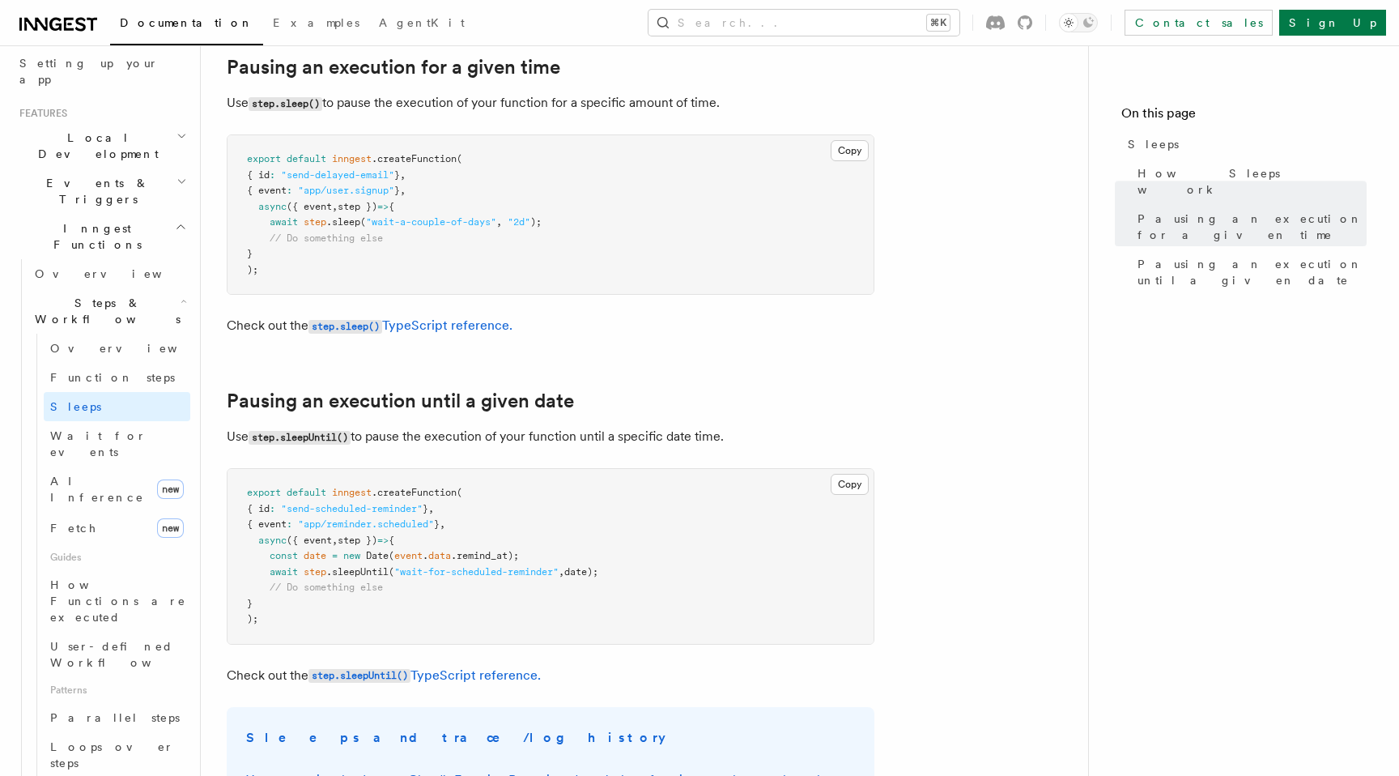
scroll to position [599, 0]
drag, startPoint x: 270, startPoint y: 559, endPoint x: 530, endPoint y: 558, distance: 260.8
click at [530, 558] on pre "export default inngest .createFunction ( { id : "send-scheduled-reminder" } , {…" at bounding box center [551, 557] width 646 height 175
copy span "const date = new Date ( event . data .remind_at);"
click at [568, 548] on pre "export default inngest .createFunction ( { id : "send-scheduled-reminder" } , {…" at bounding box center [551, 557] width 646 height 175
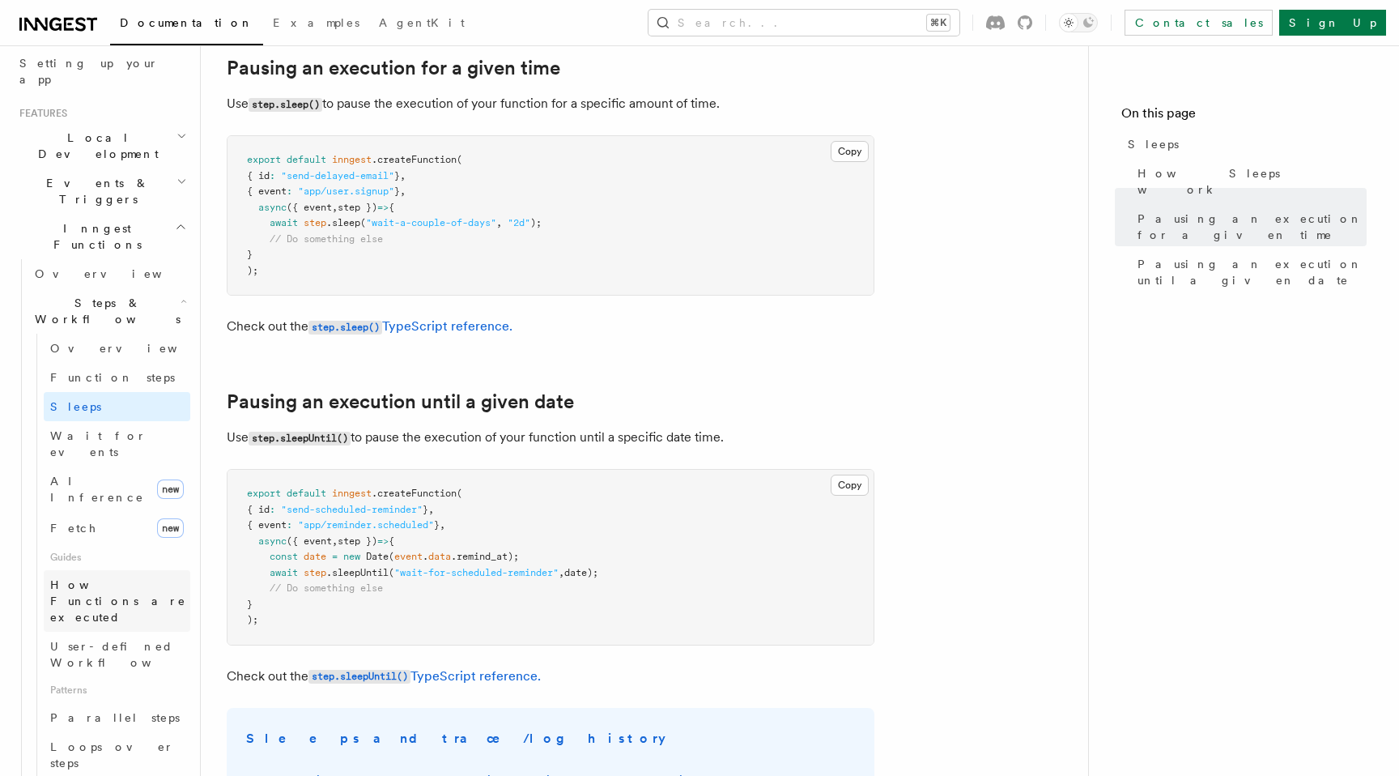
click at [111, 577] on span "How Functions are executed" at bounding box center [120, 601] width 140 height 49
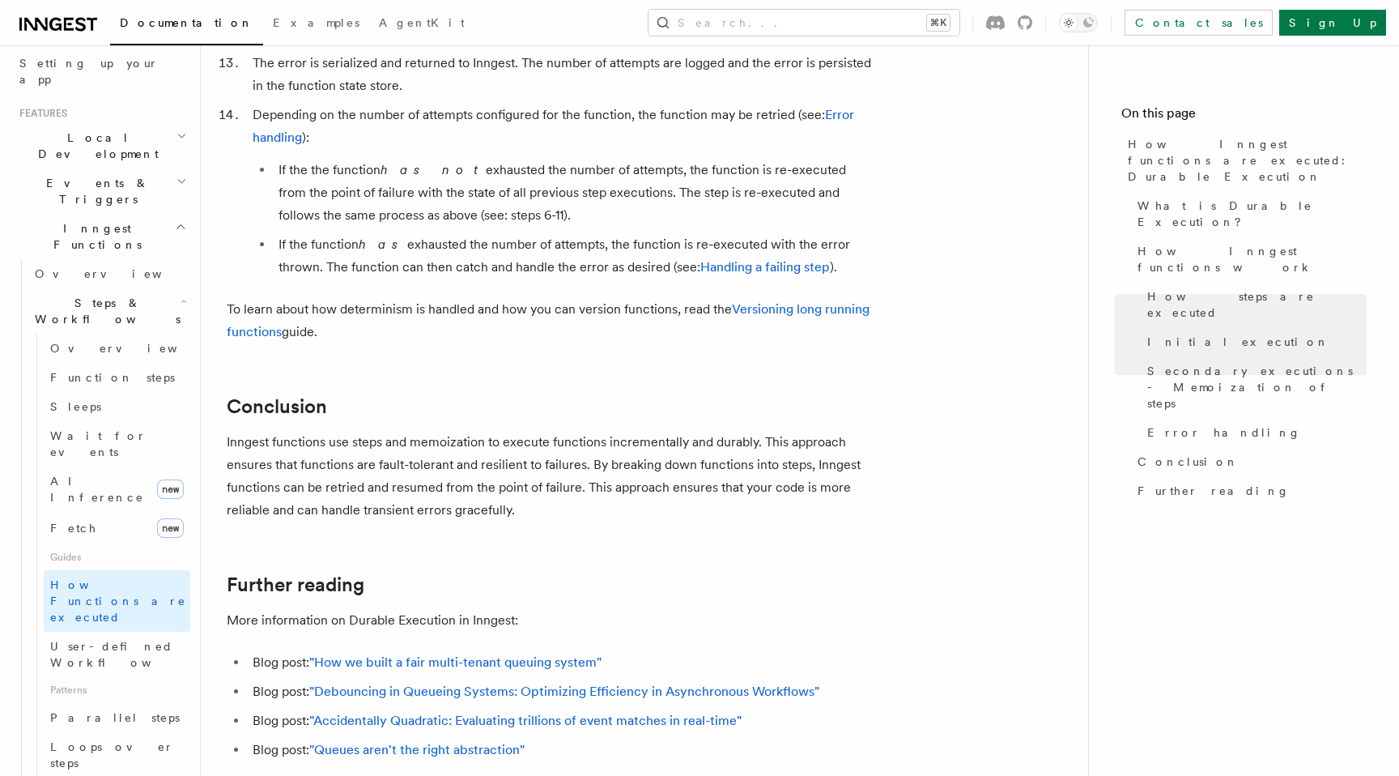
scroll to position [3064, 0]
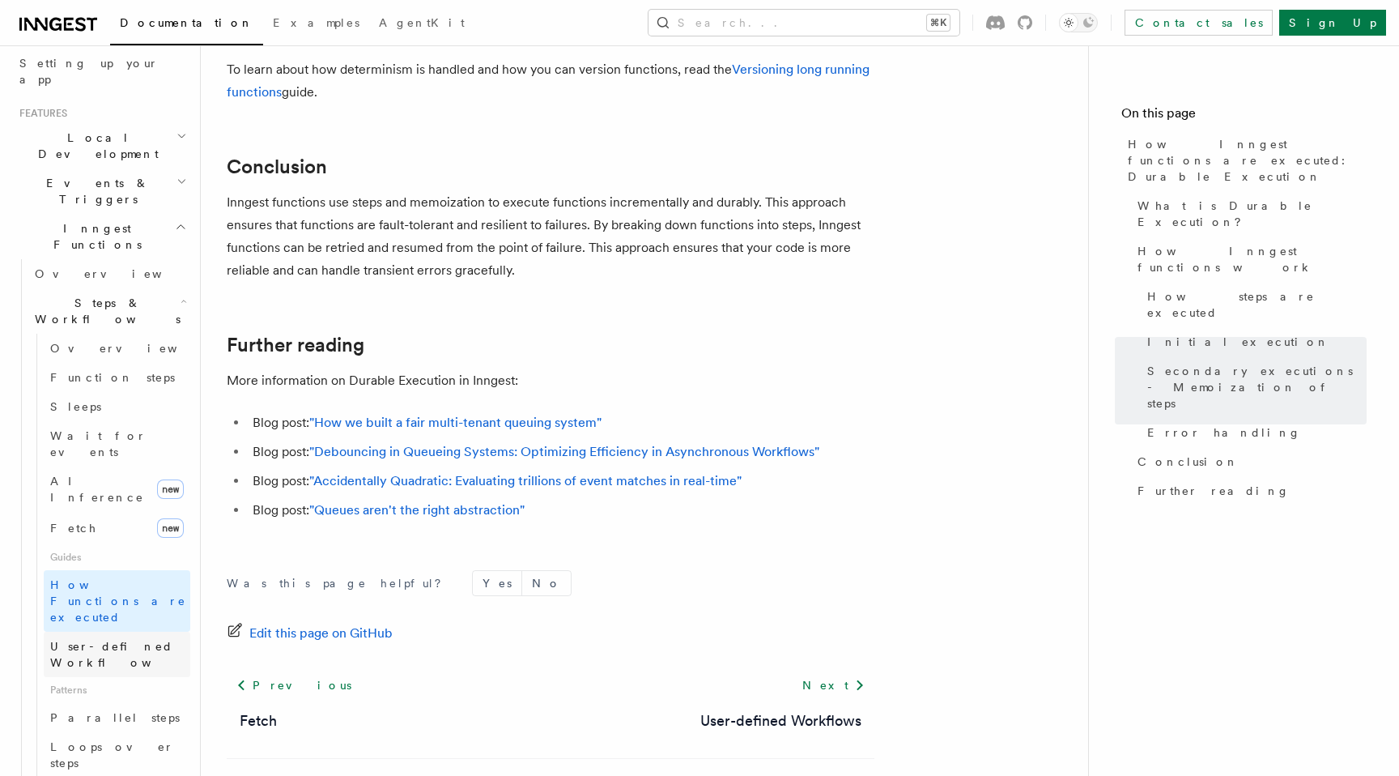
click at [121, 640] on span "User-defined Workflows" at bounding box center [123, 654] width 146 height 29
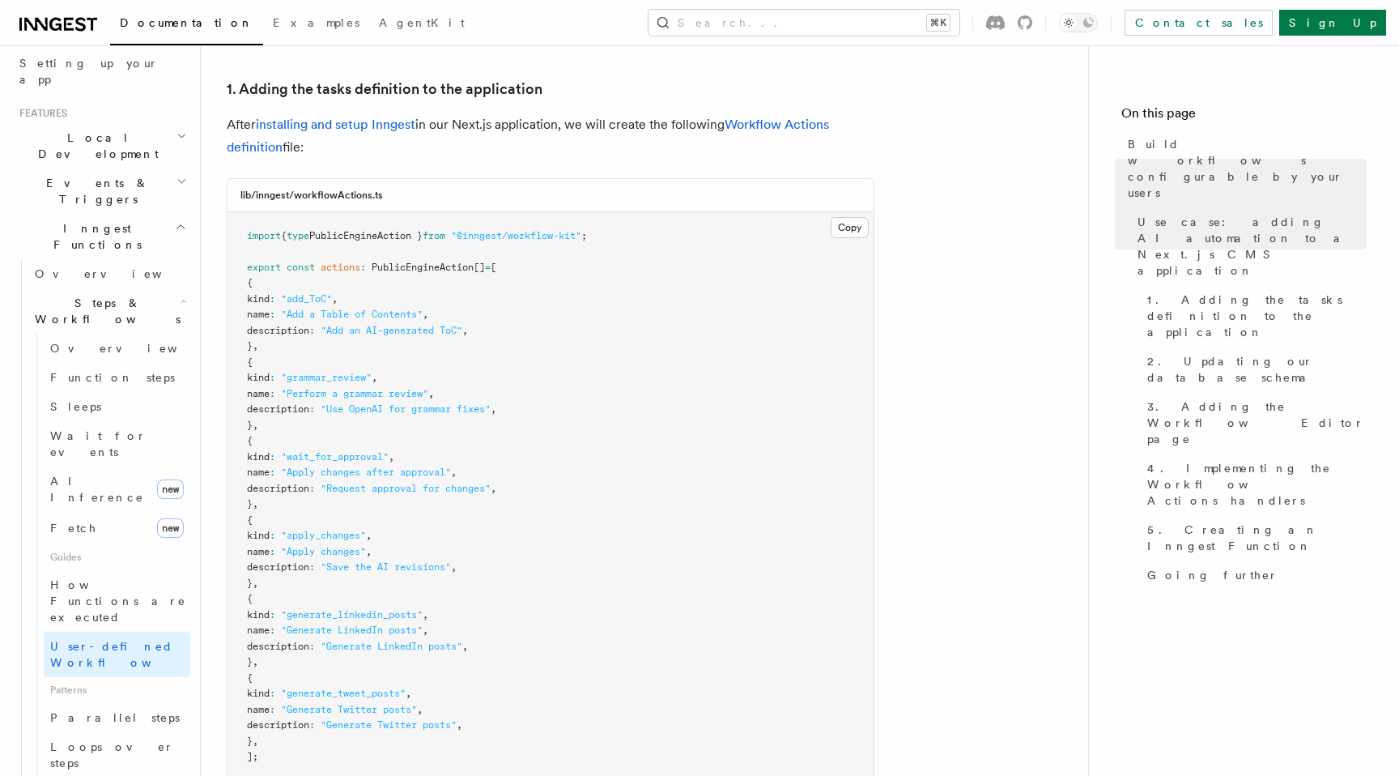
scroll to position [2029, 0]
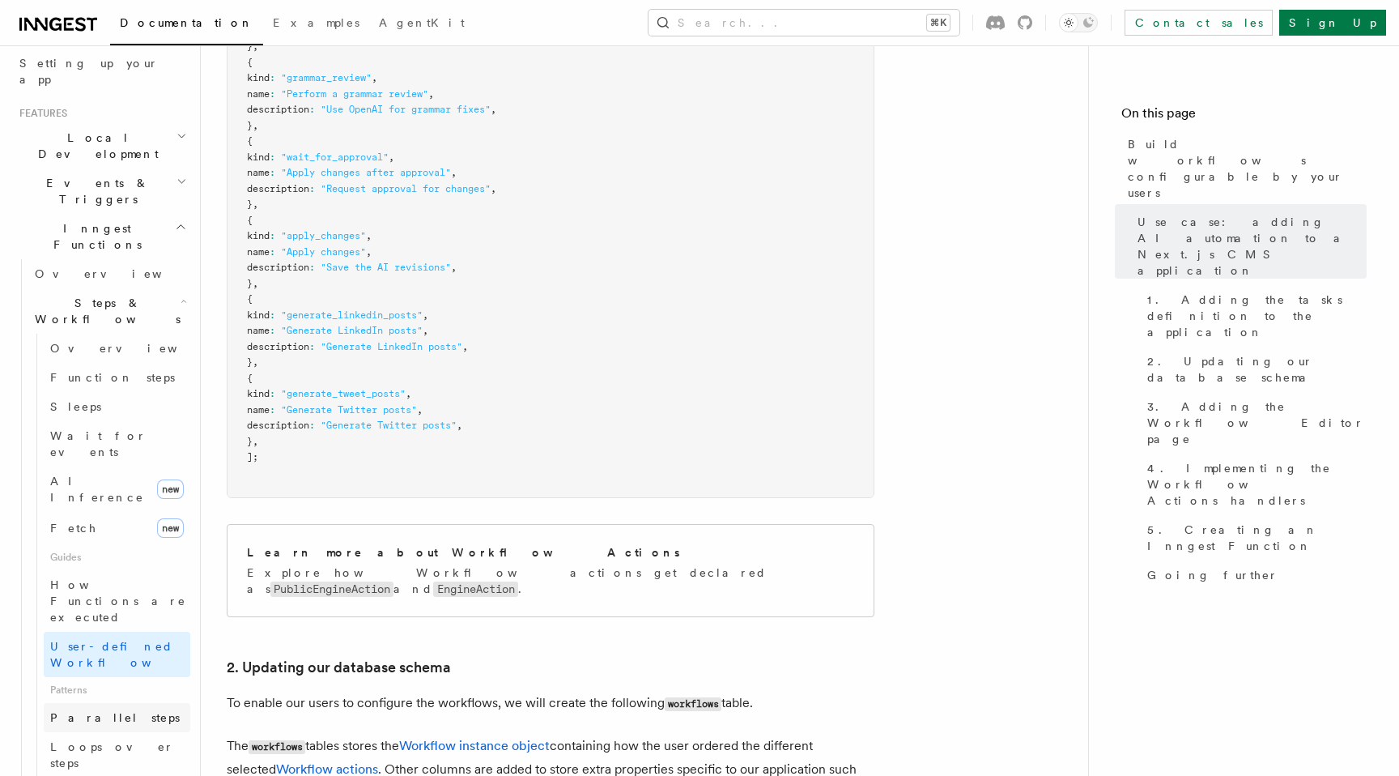
click at [130, 703] on link "Parallel steps" at bounding box center [117, 717] width 147 height 29
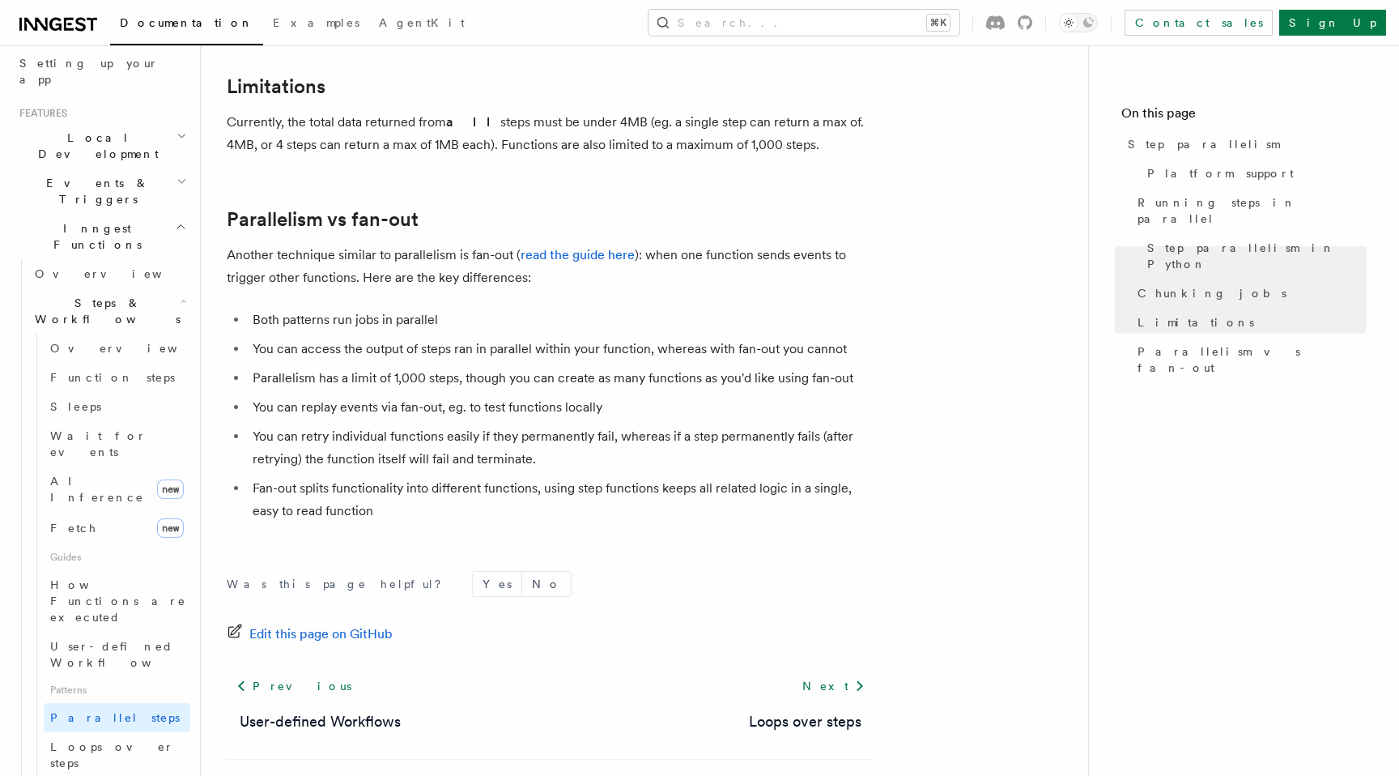
scroll to position [2886, 0]
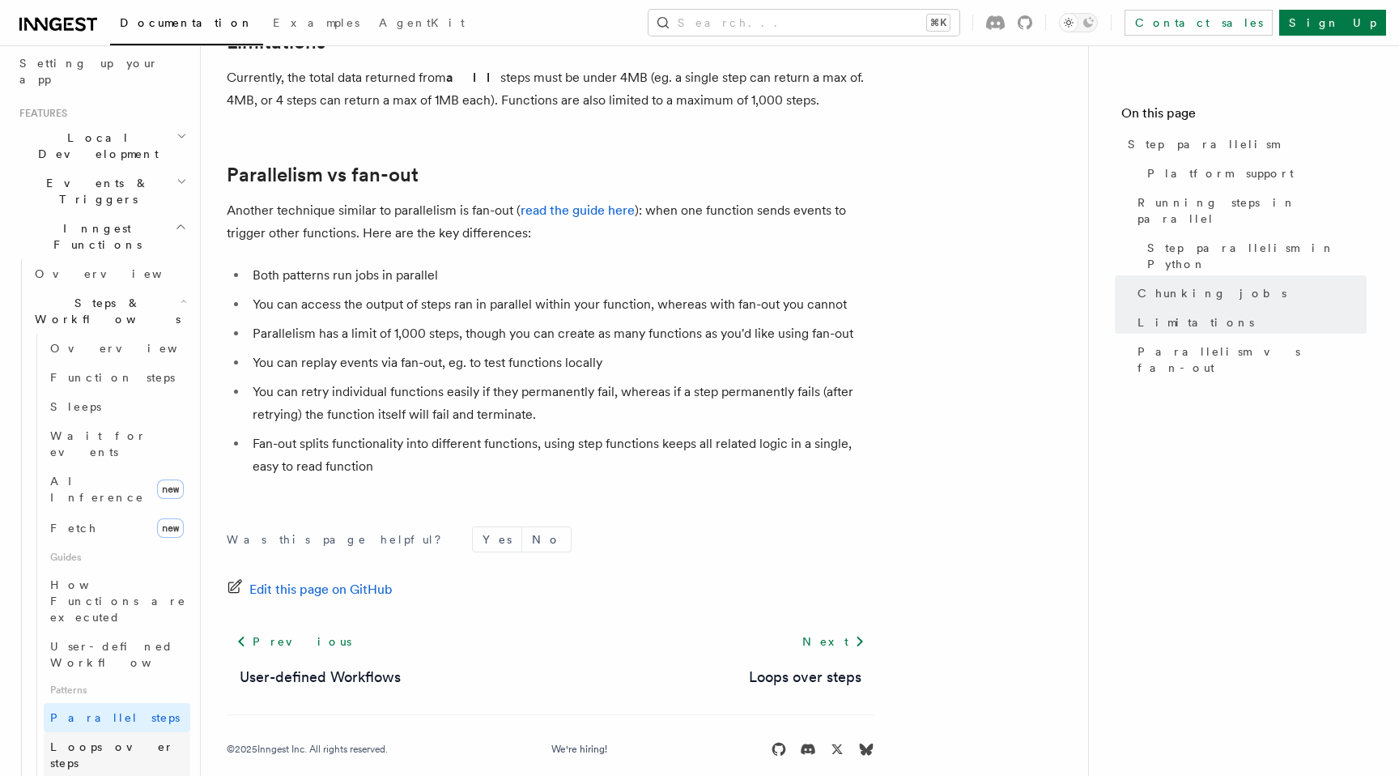
click at [100, 740] on span "Loops over steps" at bounding box center [112, 754] width 124 height 29
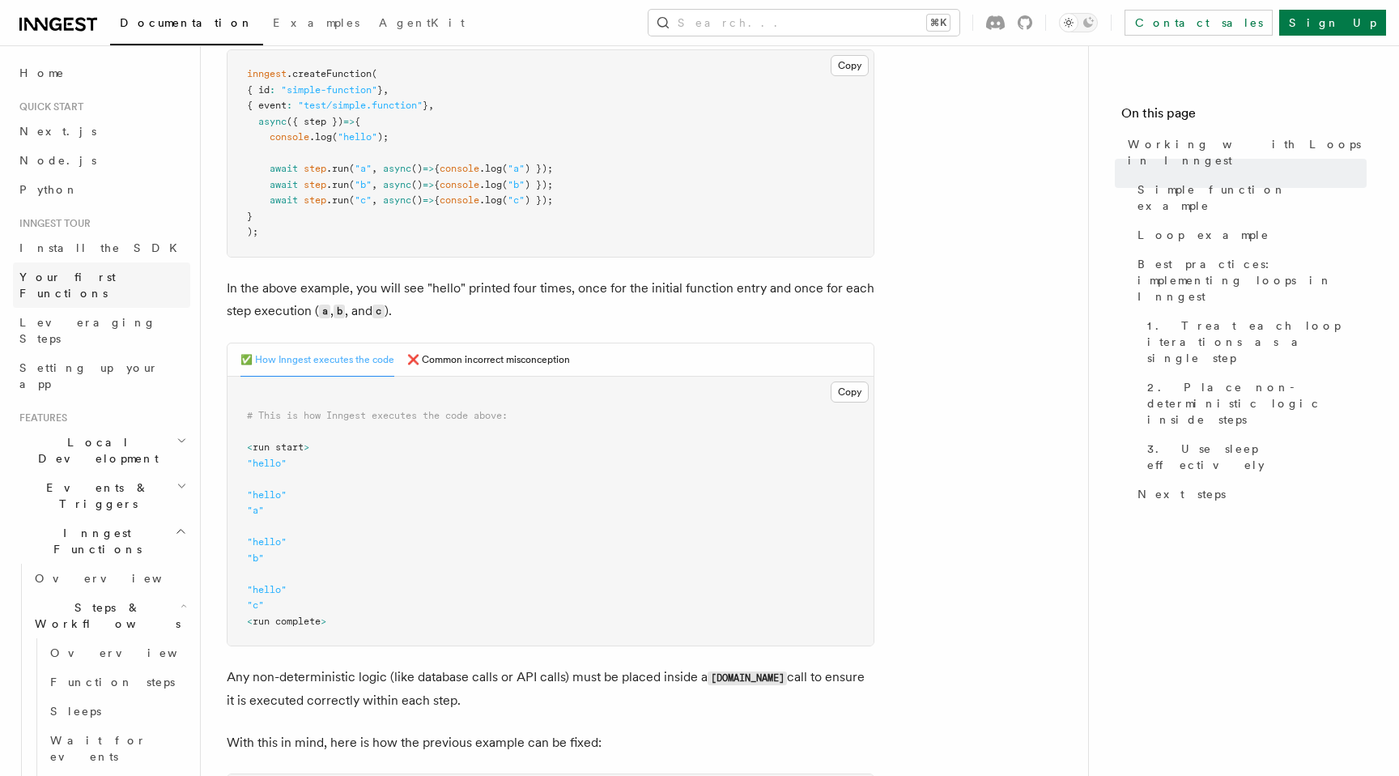
click at [108, 270] on span "Your first Functions" at bounding box center [67, 284] width 96 height 29
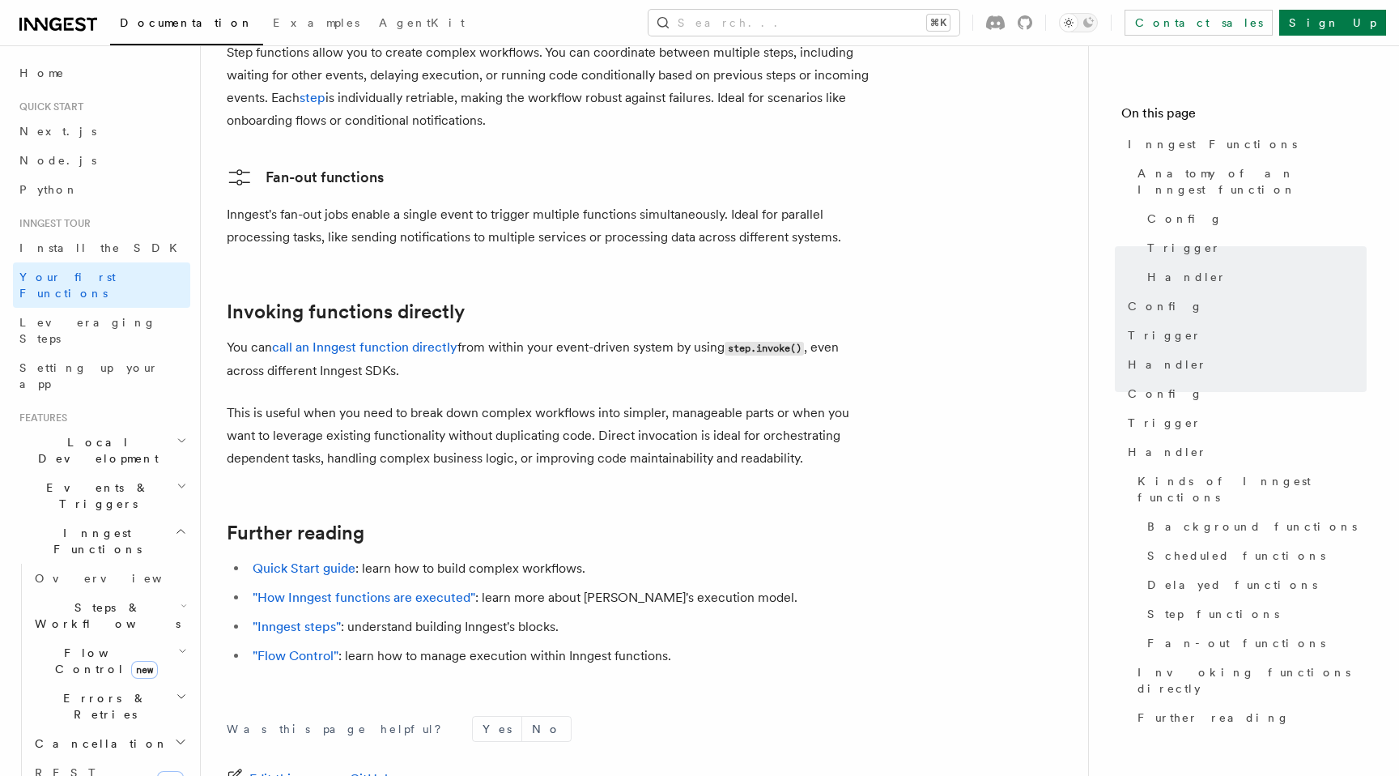
scroll to position [3198, 0]
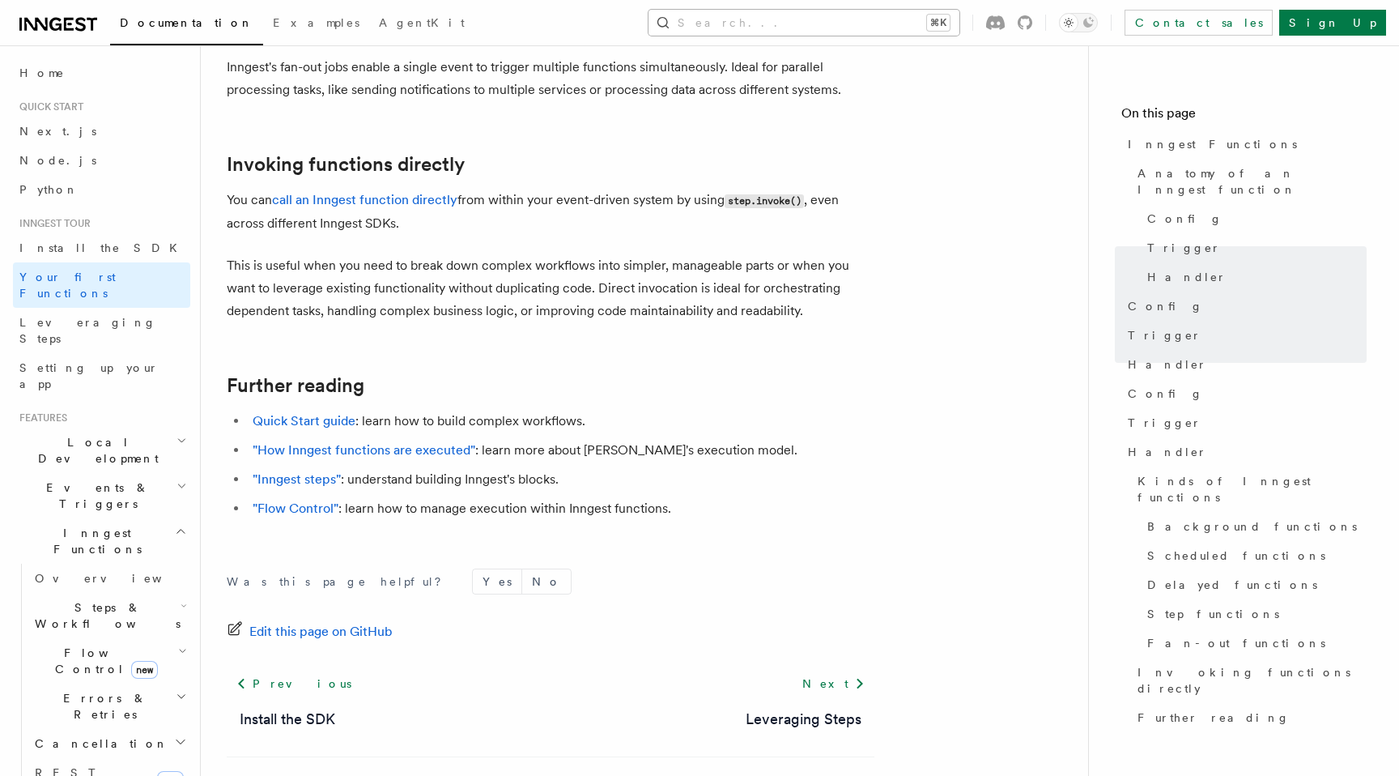
click at [896, 27] on button "Search... ⌘K" at bounding box center [804, 23] width 311 height 26
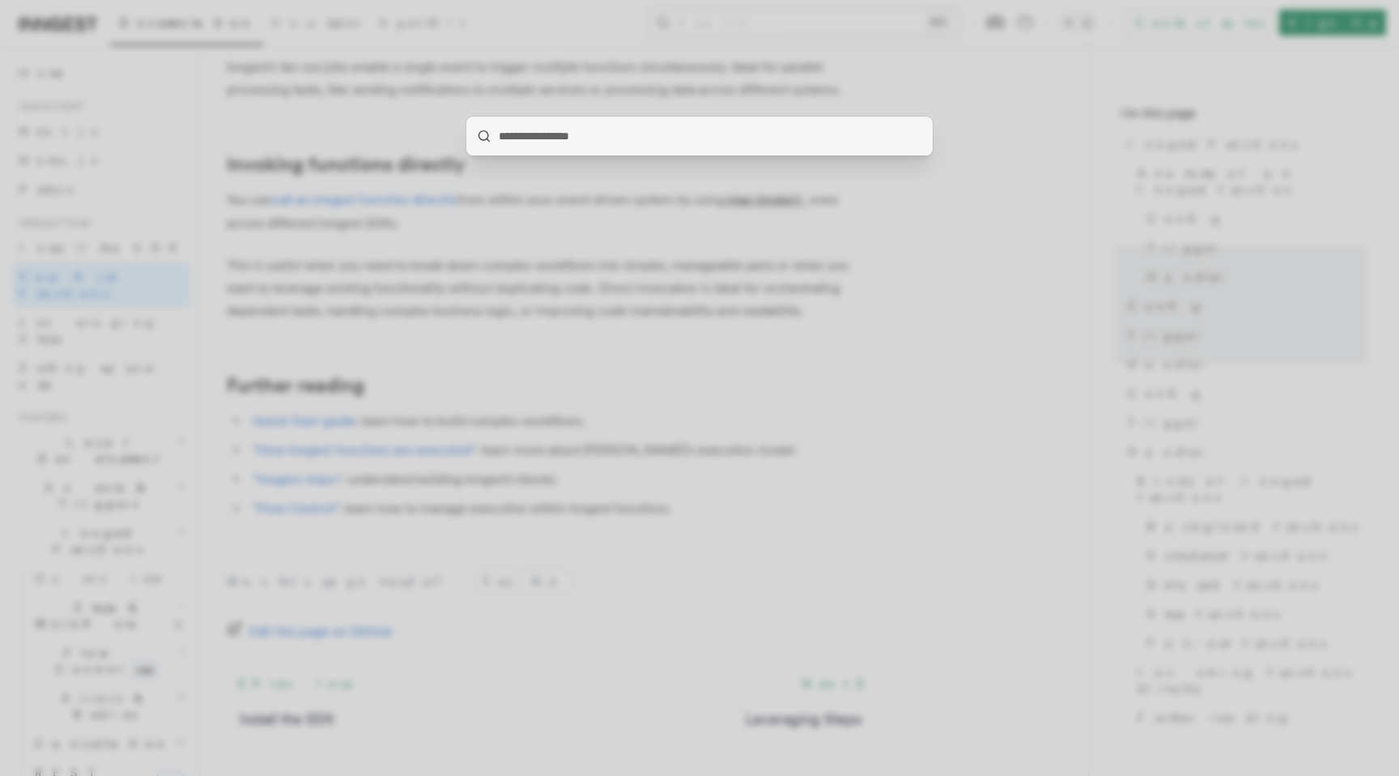
type input "****"
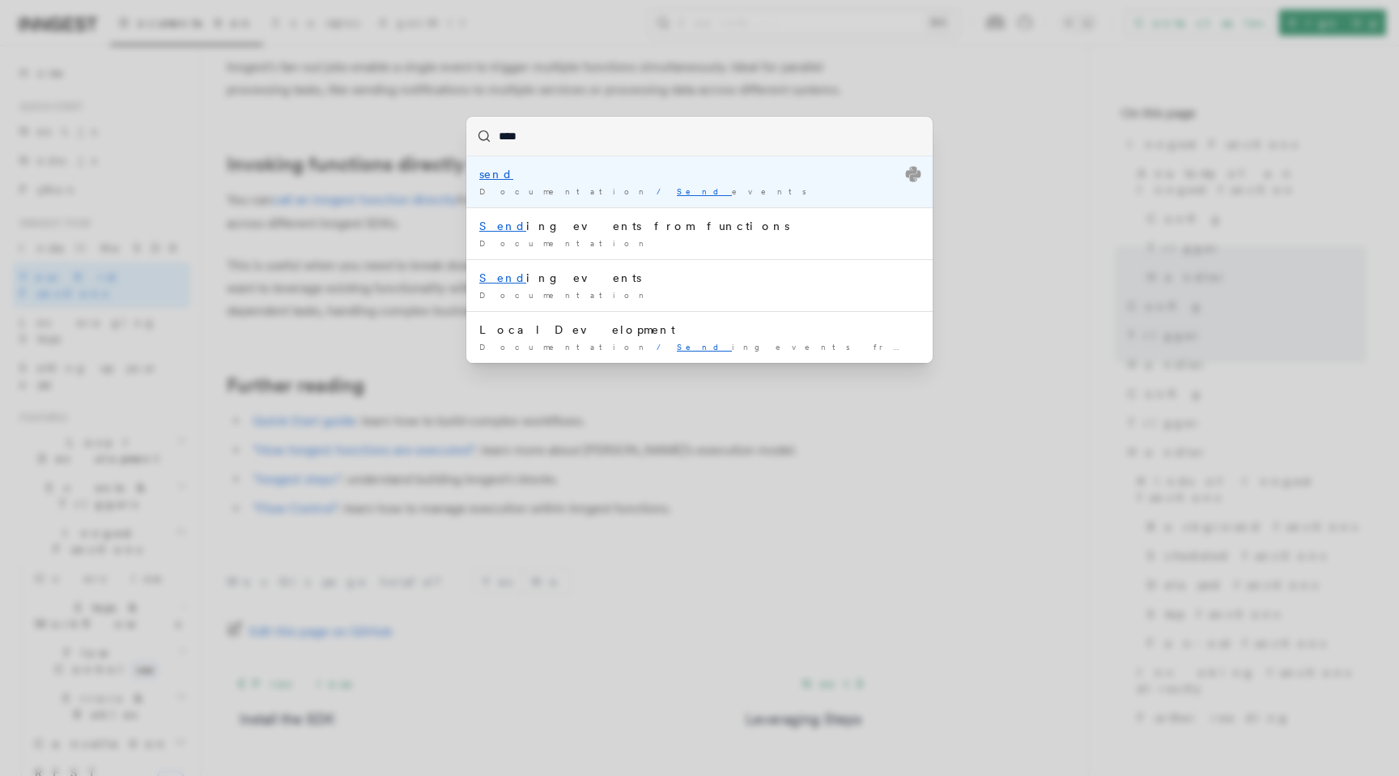
click at [662, 190] on div "Documentation / Send events /" at bounding box center [699, 191] width 441 height 12
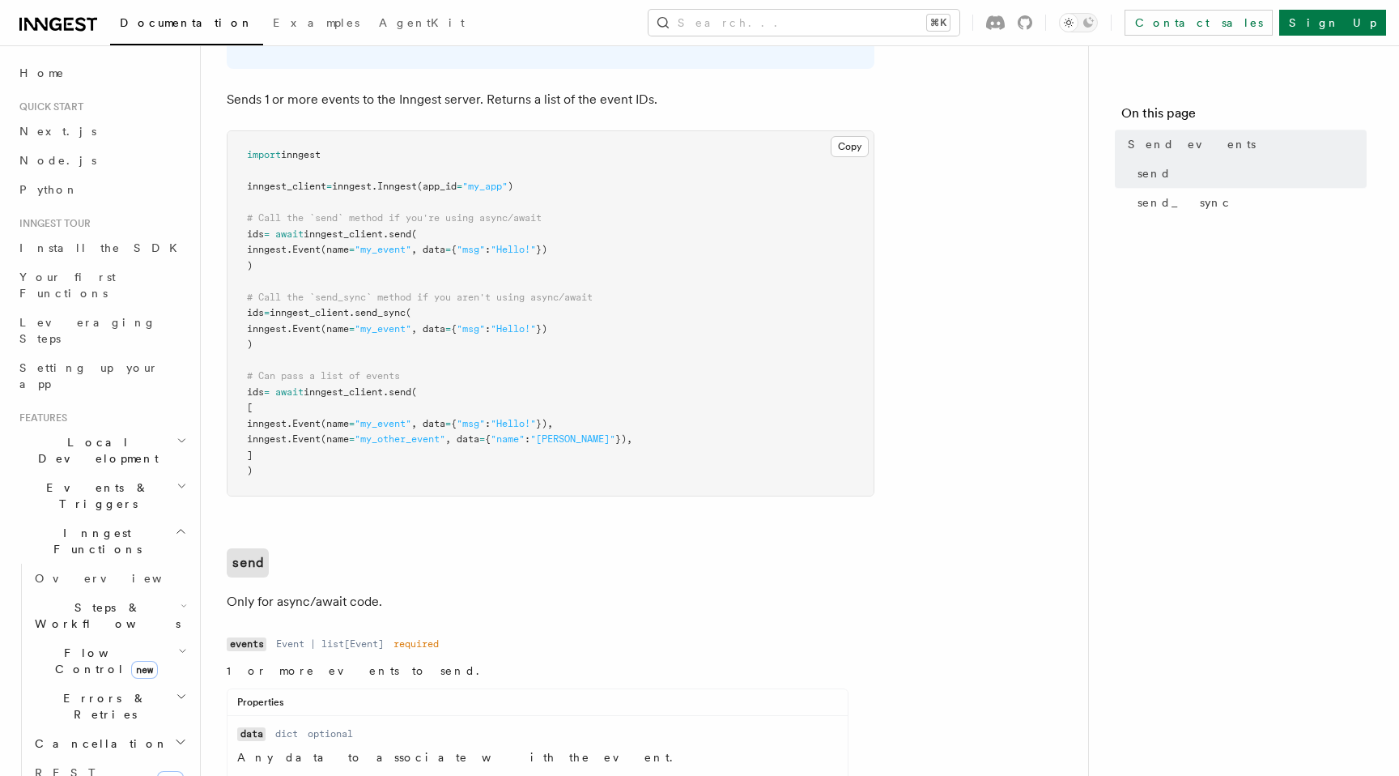
scroll to position [168, 0]
drag, startPoint x: 270, startPoint y: 251, endPoint x: 594, endPoint y: 253, distance: 323.1
click at [594, 253] on pre "import inngest inngest_client = inngest . Inngest (app_id = "my_app" ) # Call t…" at bounding box center [551, 316] width 646 height 364
copy span "inngest. Event (name = "my_event" , data = { "msg" : "Hello!" })"
click at [491, 251] on span ":" at bounding box center [488, 252] width 6 height 11
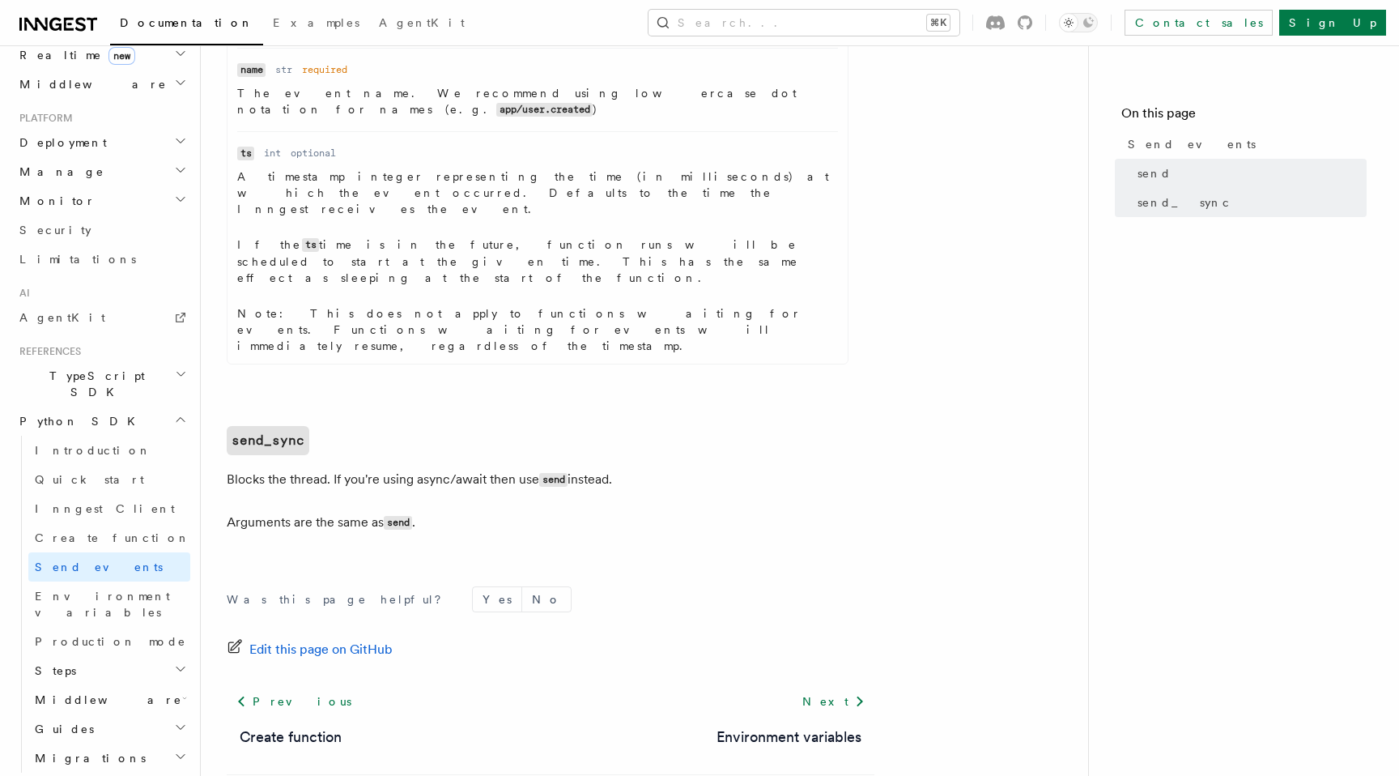
scroll to position [873, 0]
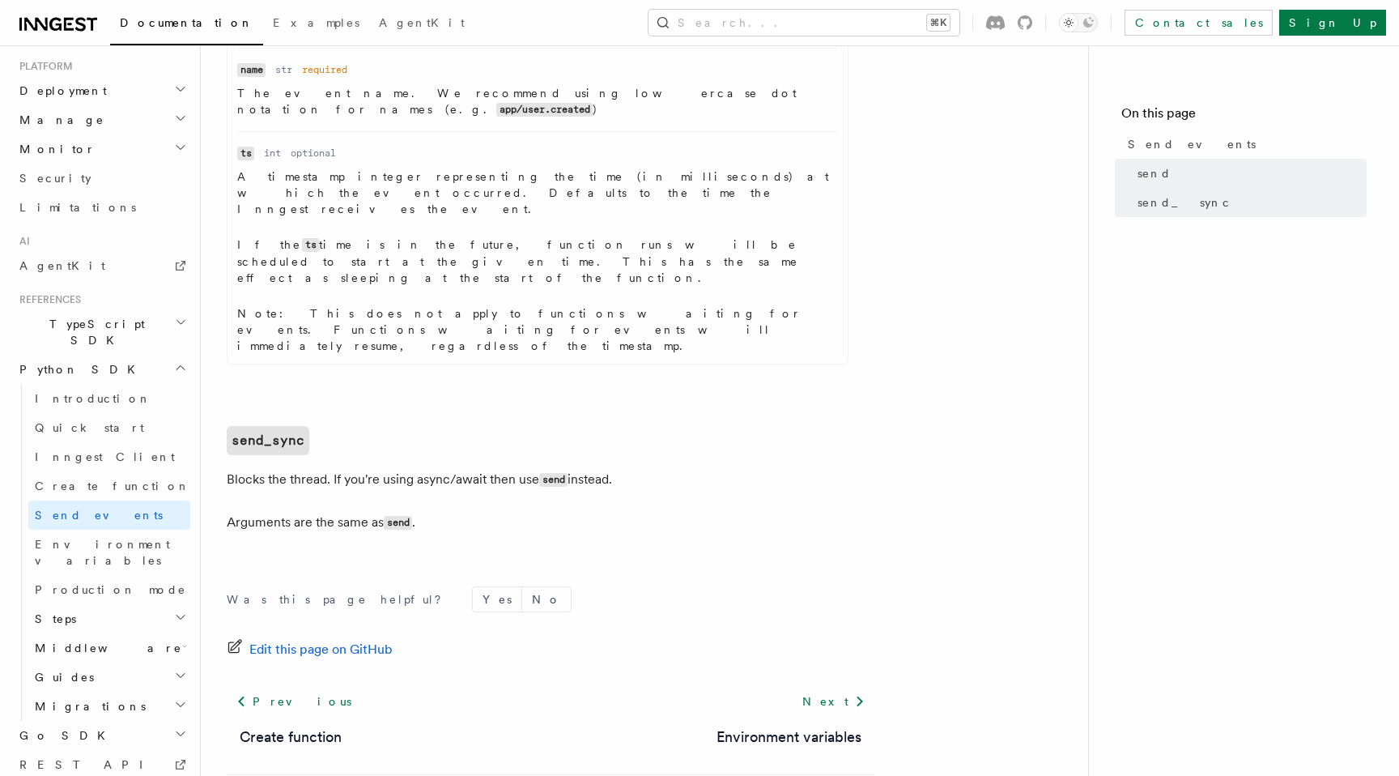
click at [185, 316] on icon "button" at bounding box center [181, 322] width 12 height 13
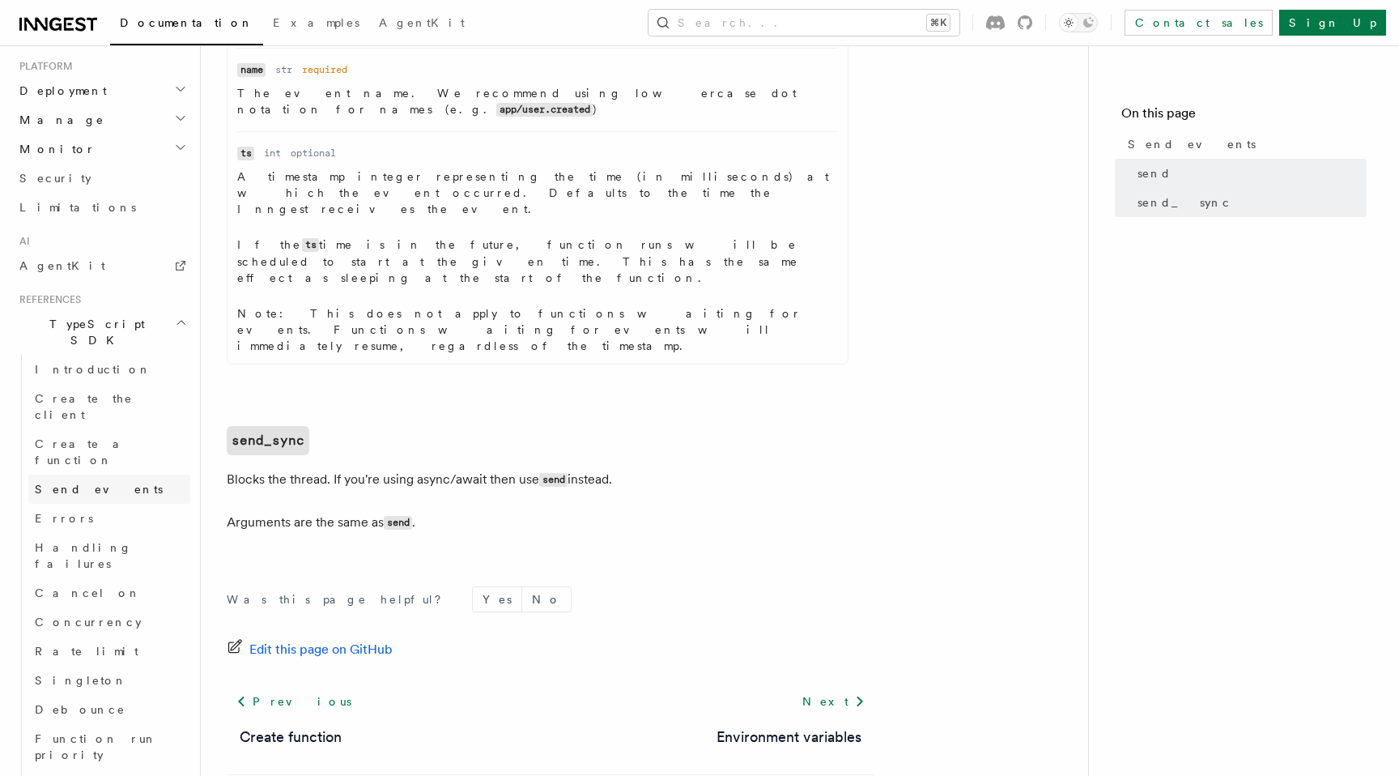
click at [95, 483] on span "Send events" at bounding box center [99, 489] width 128 height 13
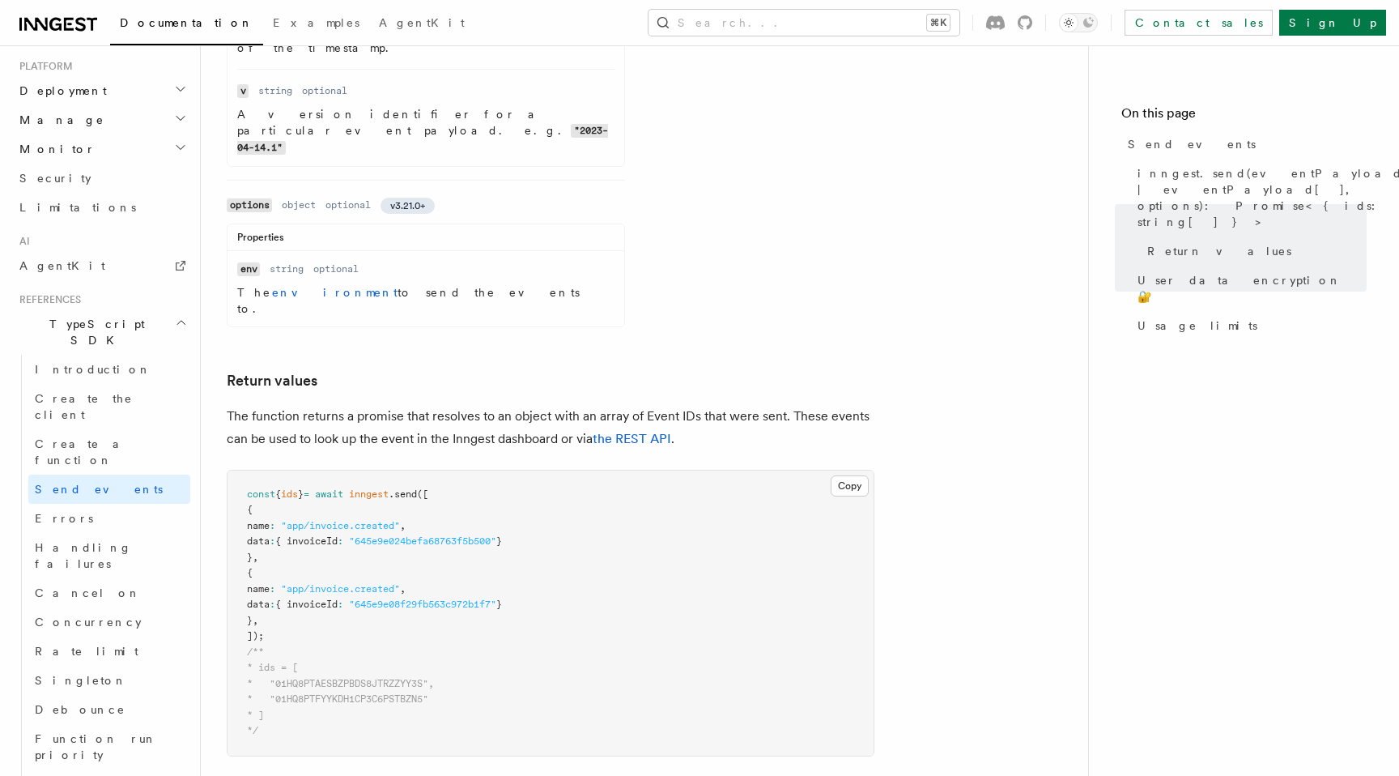
scroll to position [1596, 0]
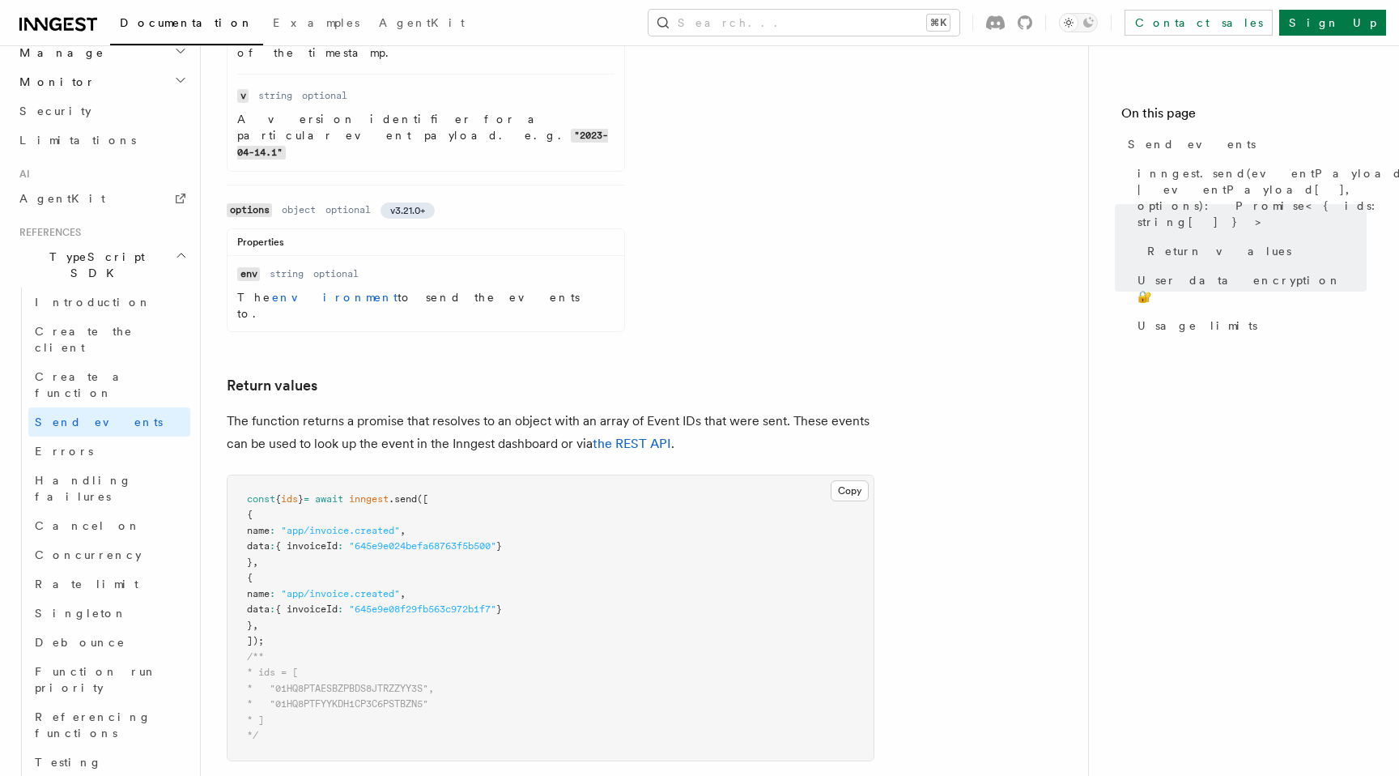
scroll to position [947, 0]
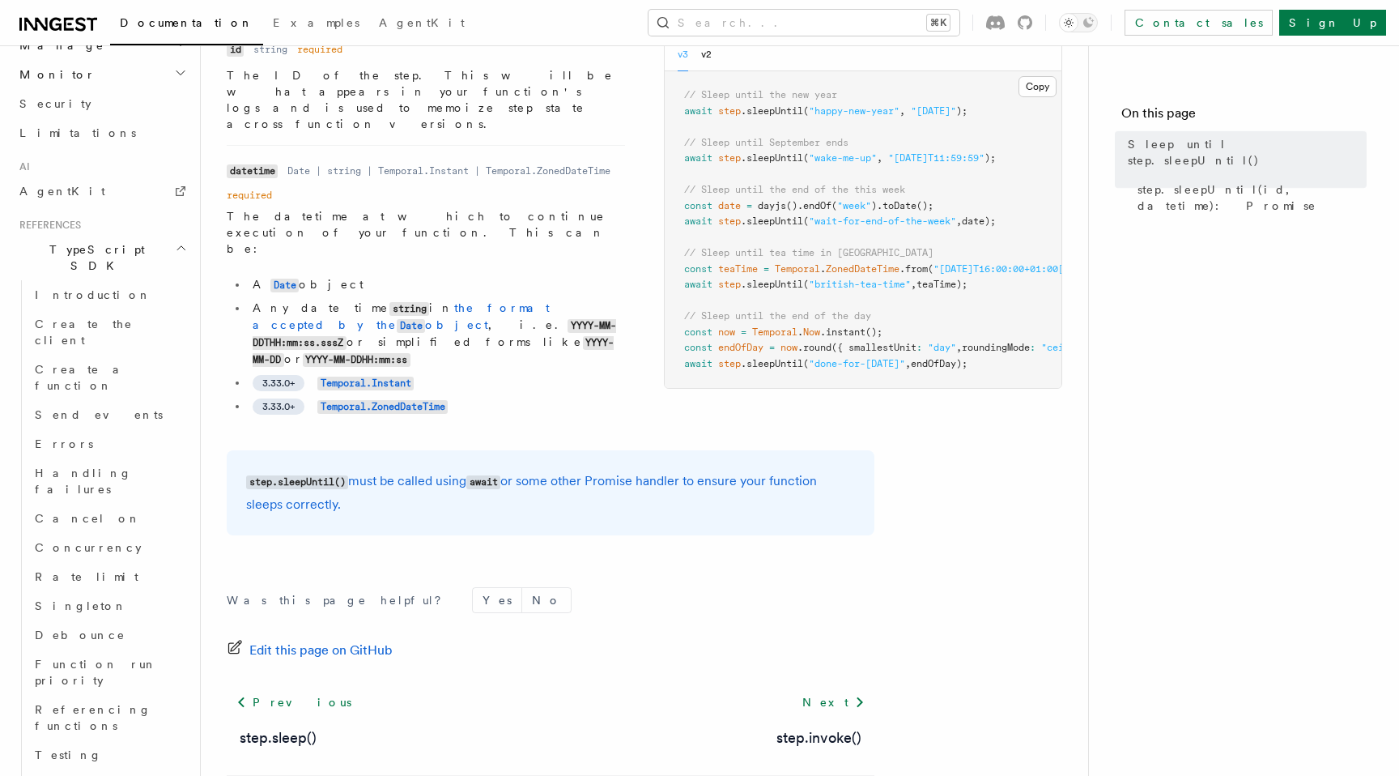
scroll to position [206, 0]
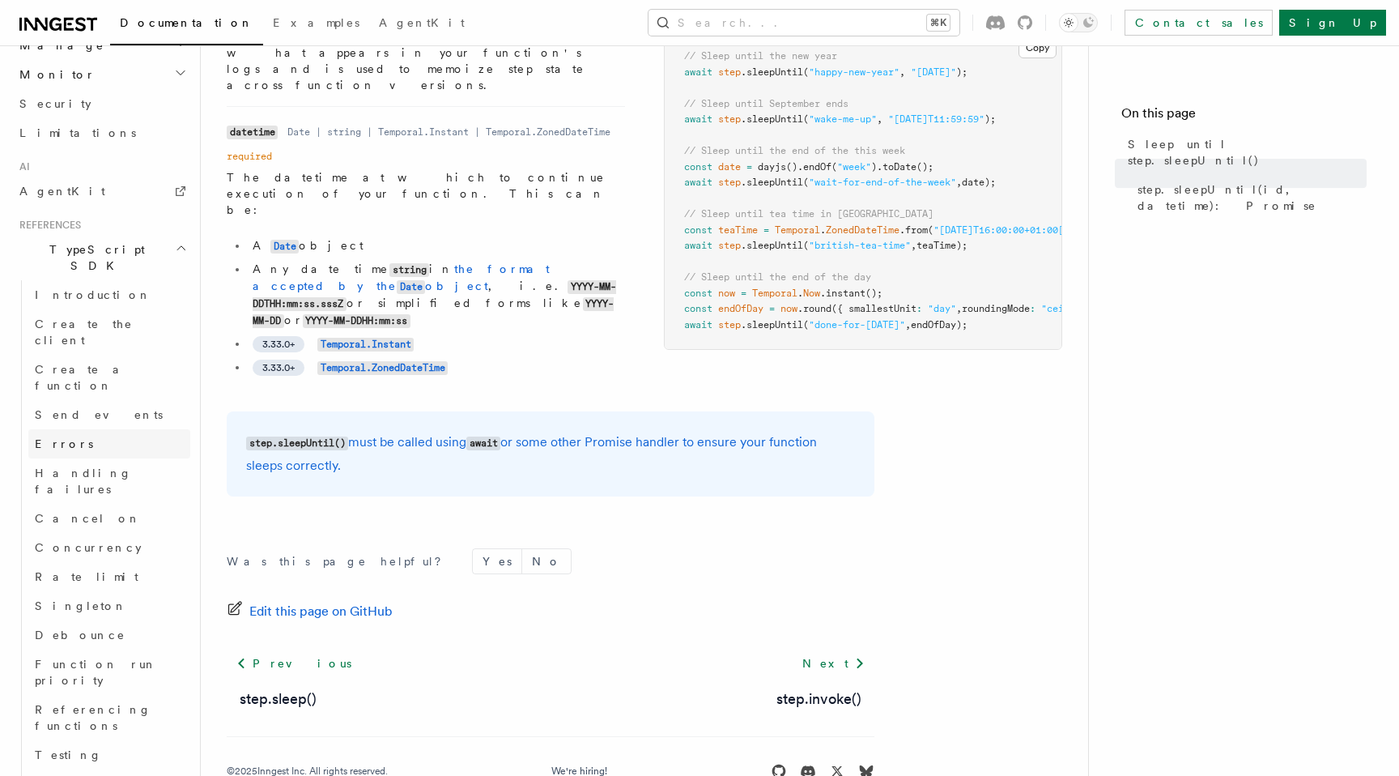
click at [109, 429] on link "Errors" at bounding box center [109, 443] width 162 height 29
click at [109, 400] on link "Send events" at bounding box center [109, 414] width 162 height 29
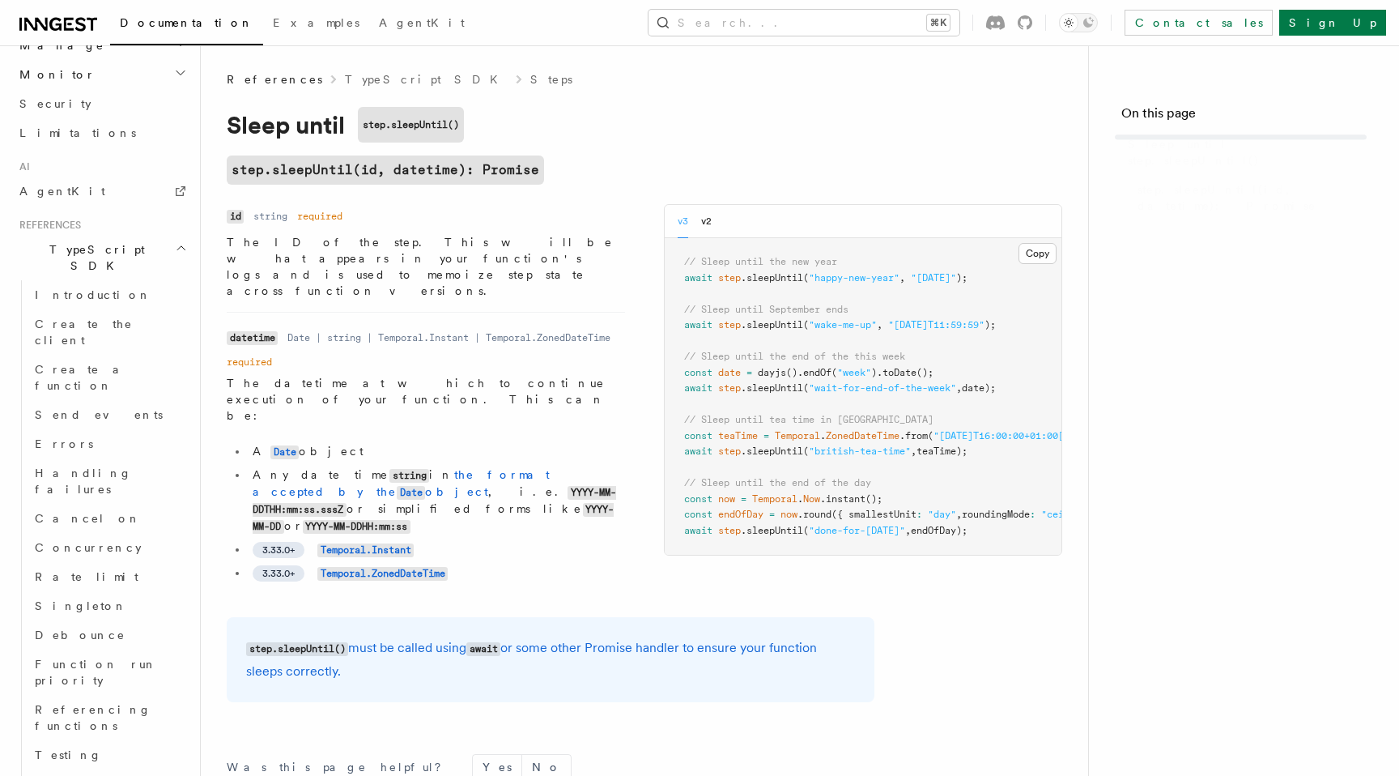
scroll to position [206, 0]
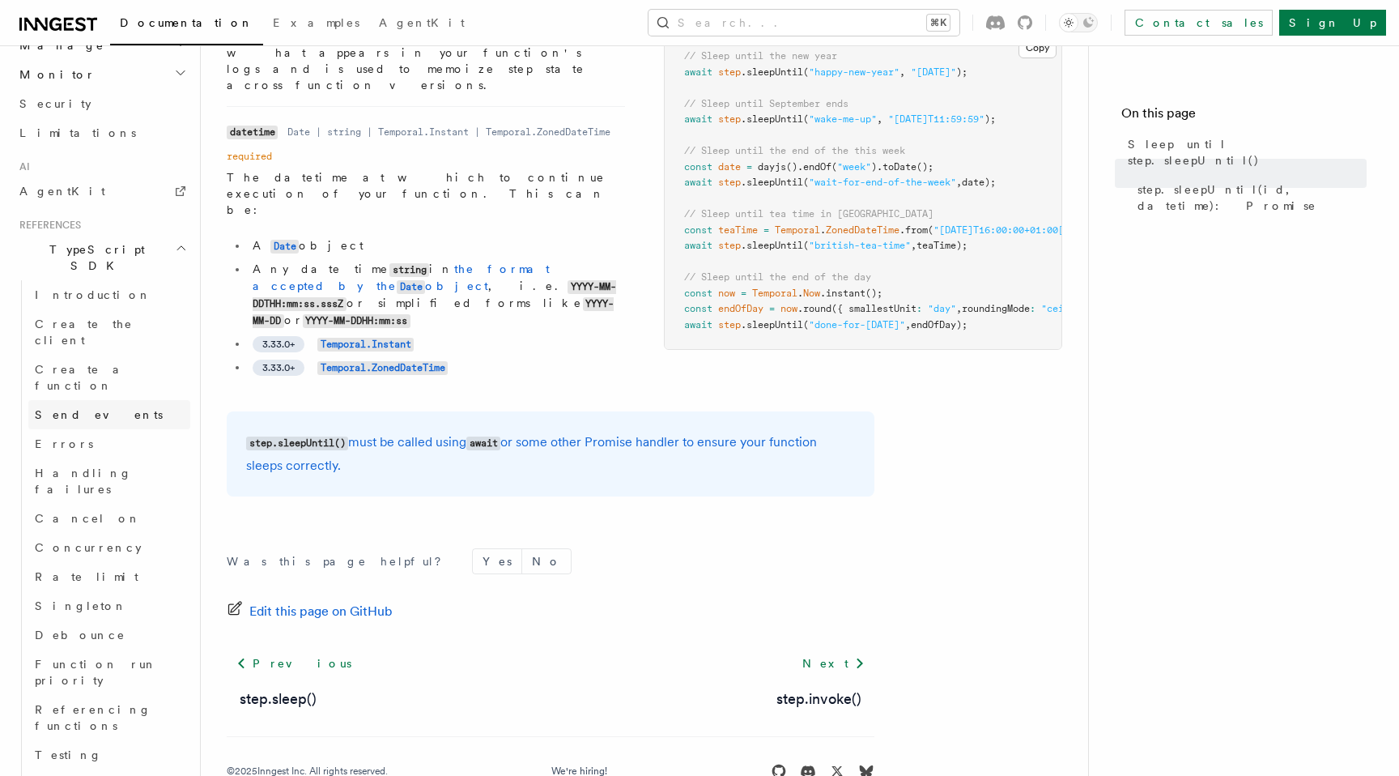
click at [88, 400] on link "Send events" at bounding box center [109, 414] width 162 height 29
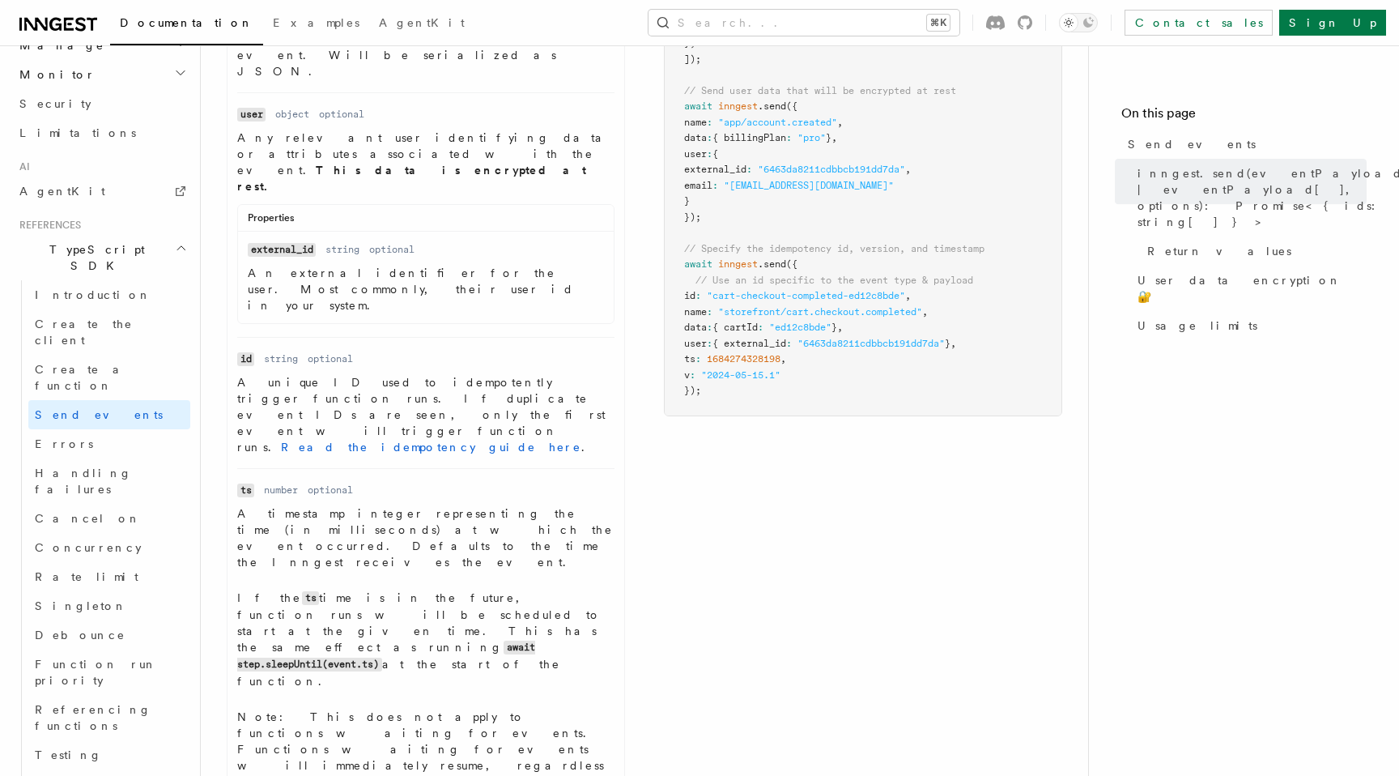
scroll to position [899, 0]
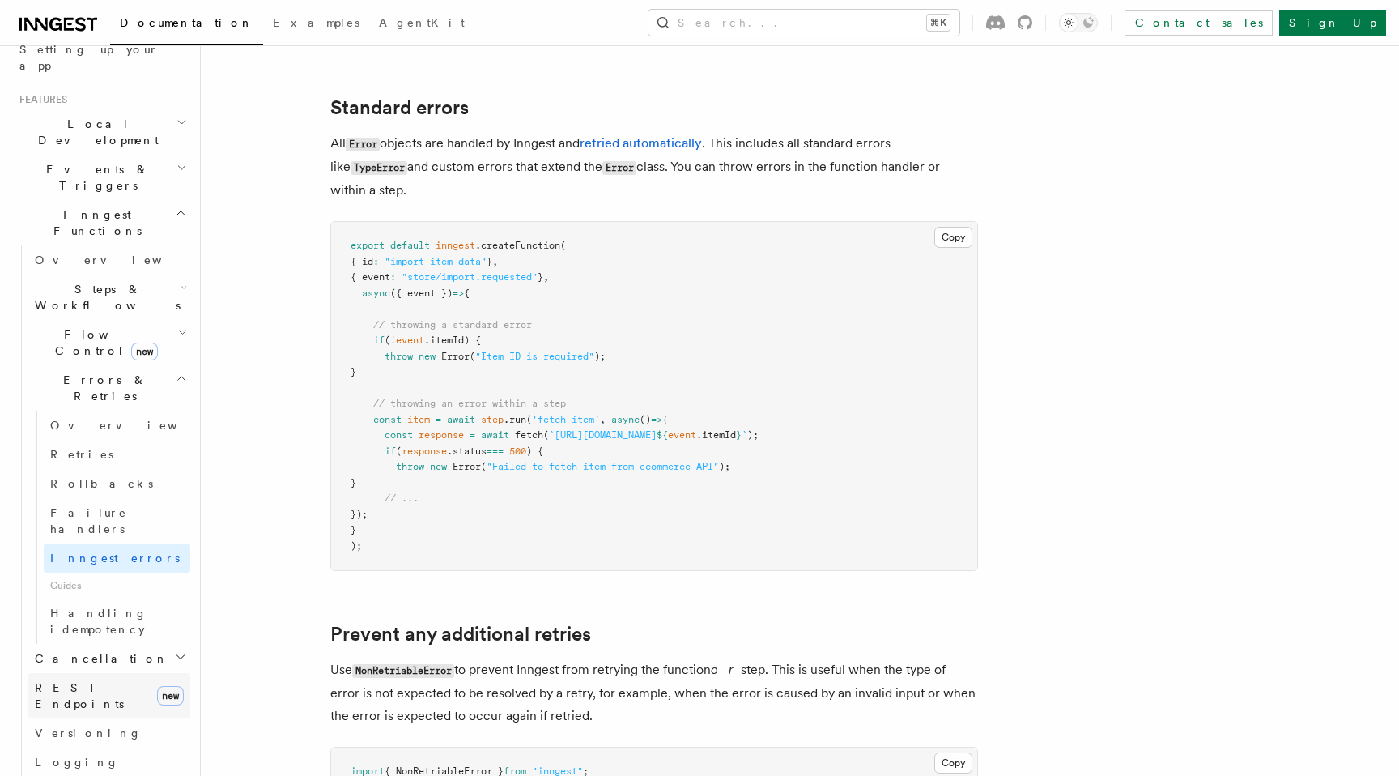
scroll to position [308, 0]
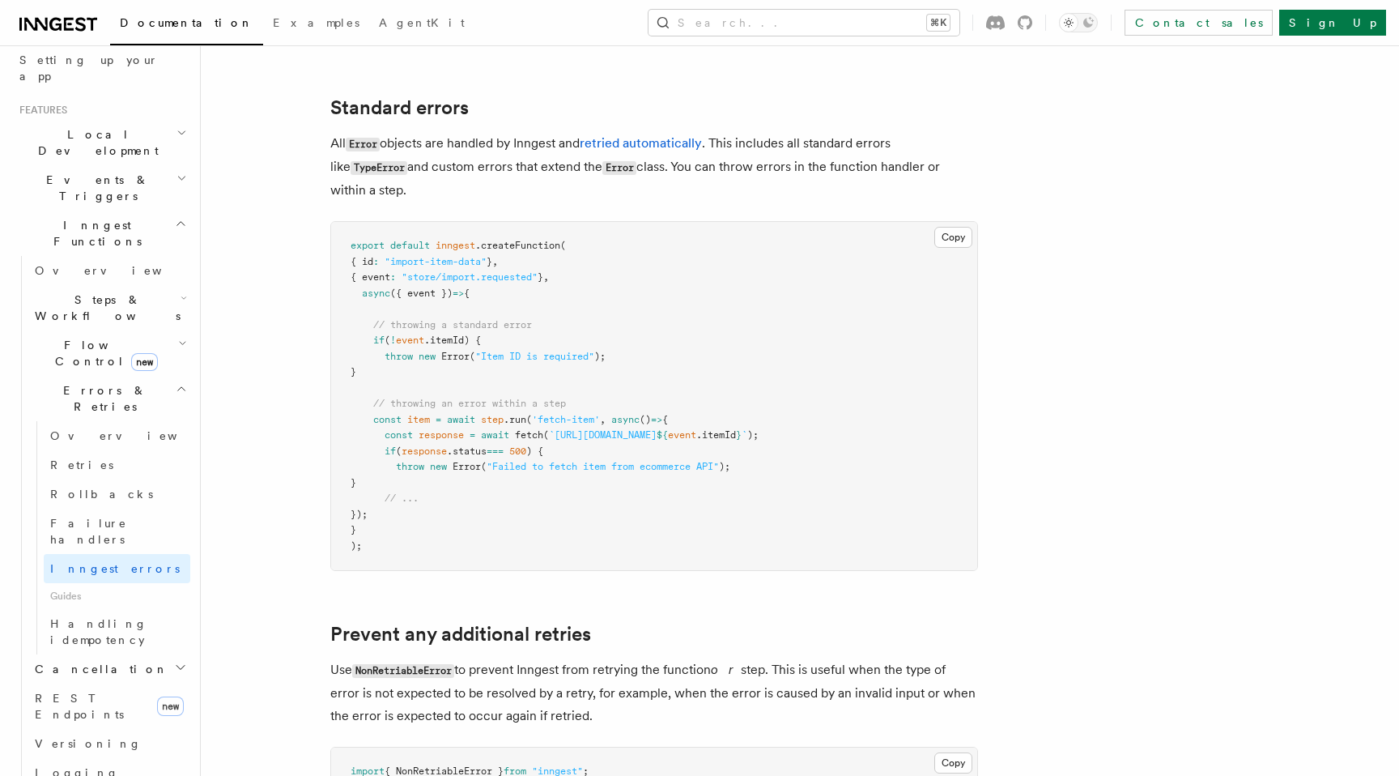
click at [182, 382] on icon "button" at bounding box center [181, 388] width 11 height 13
click at [181, 292] on icon "button" at bounding box center [184, 298] width 6 height 13
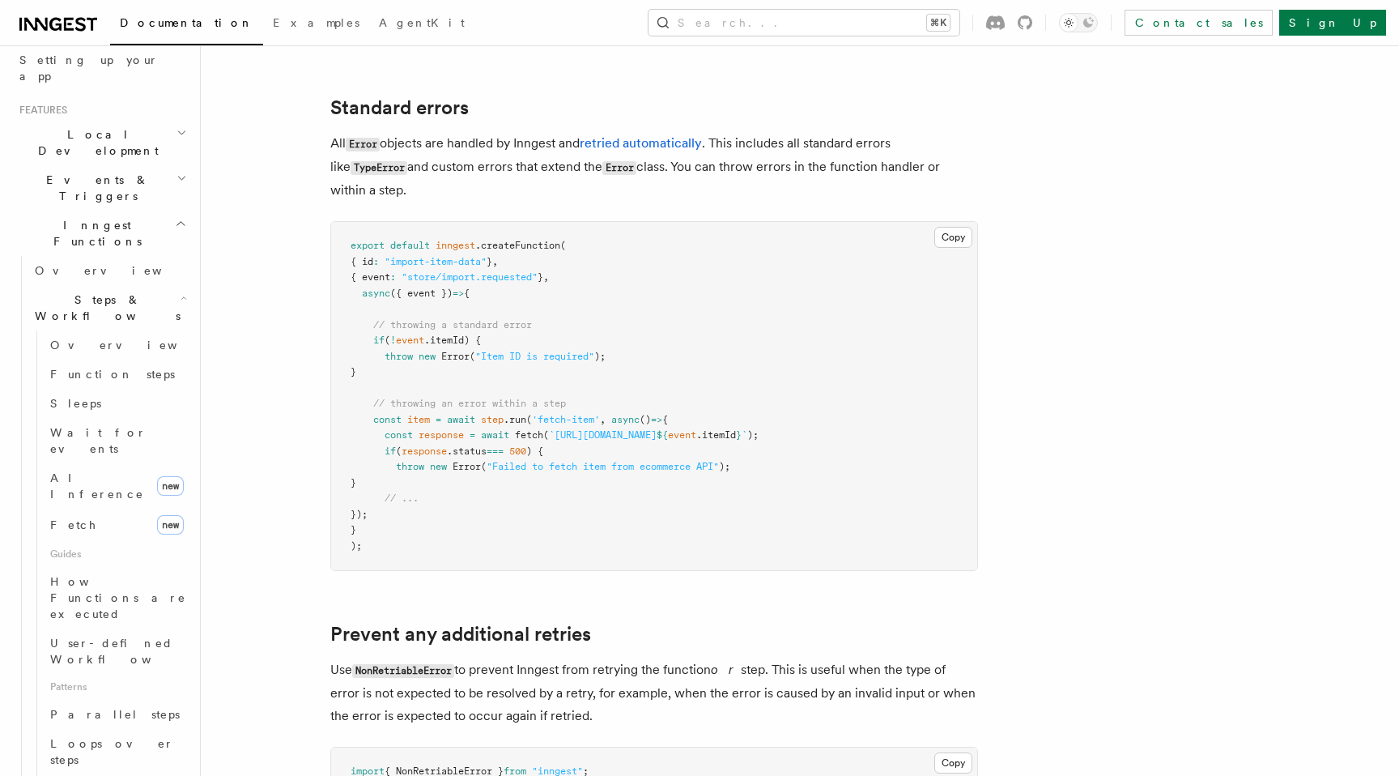
click at [181, 292] on icon "button" at bounding box center [184, 298] width 6 height 13
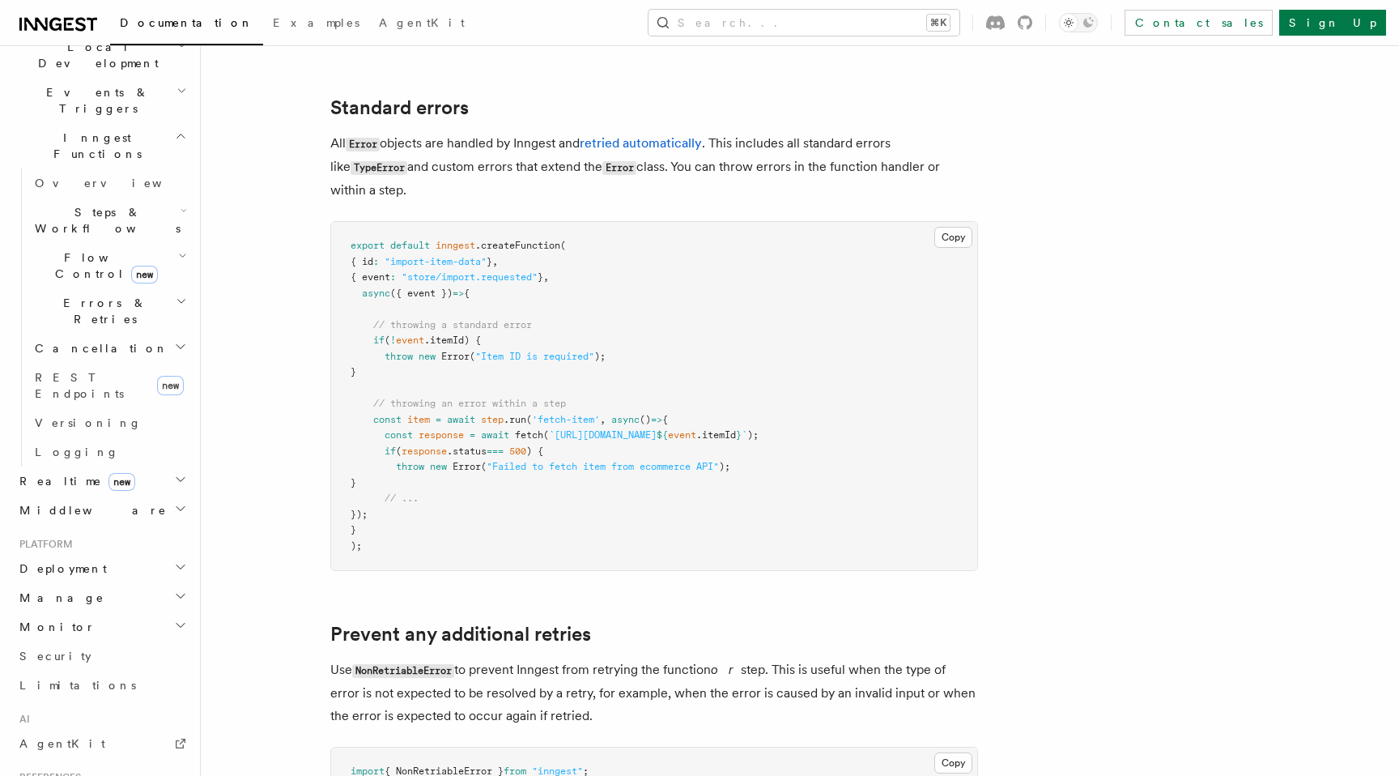
scroll to position [411, 0]
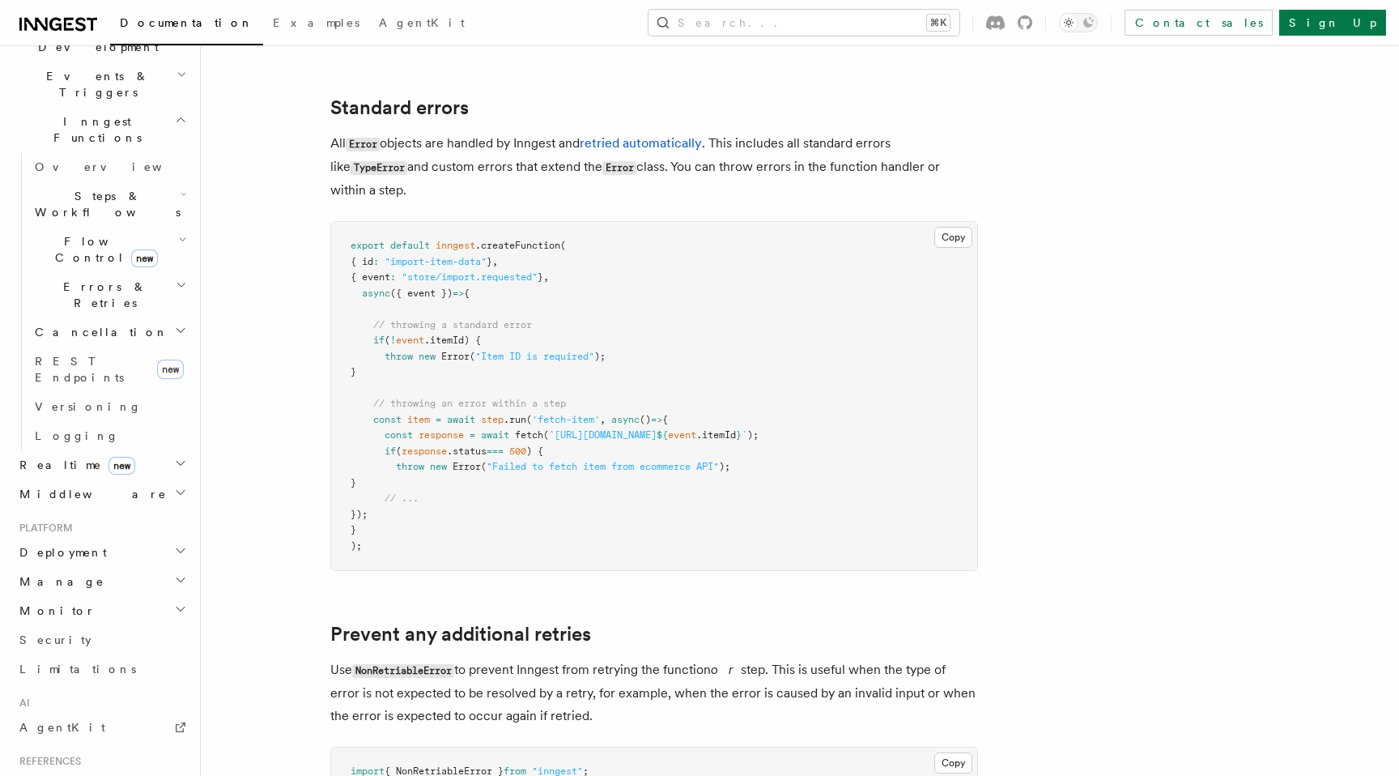
click at [176, 573] on icon "button" at bounding box center [180, 579] width 13 height 13
click at [179, 596] on h2 "Monitor" at bounding box center [101, 610] width 177 height 29
click at [181, 603] on icon "button" at bounding box center [180, 609] width 13 height 13
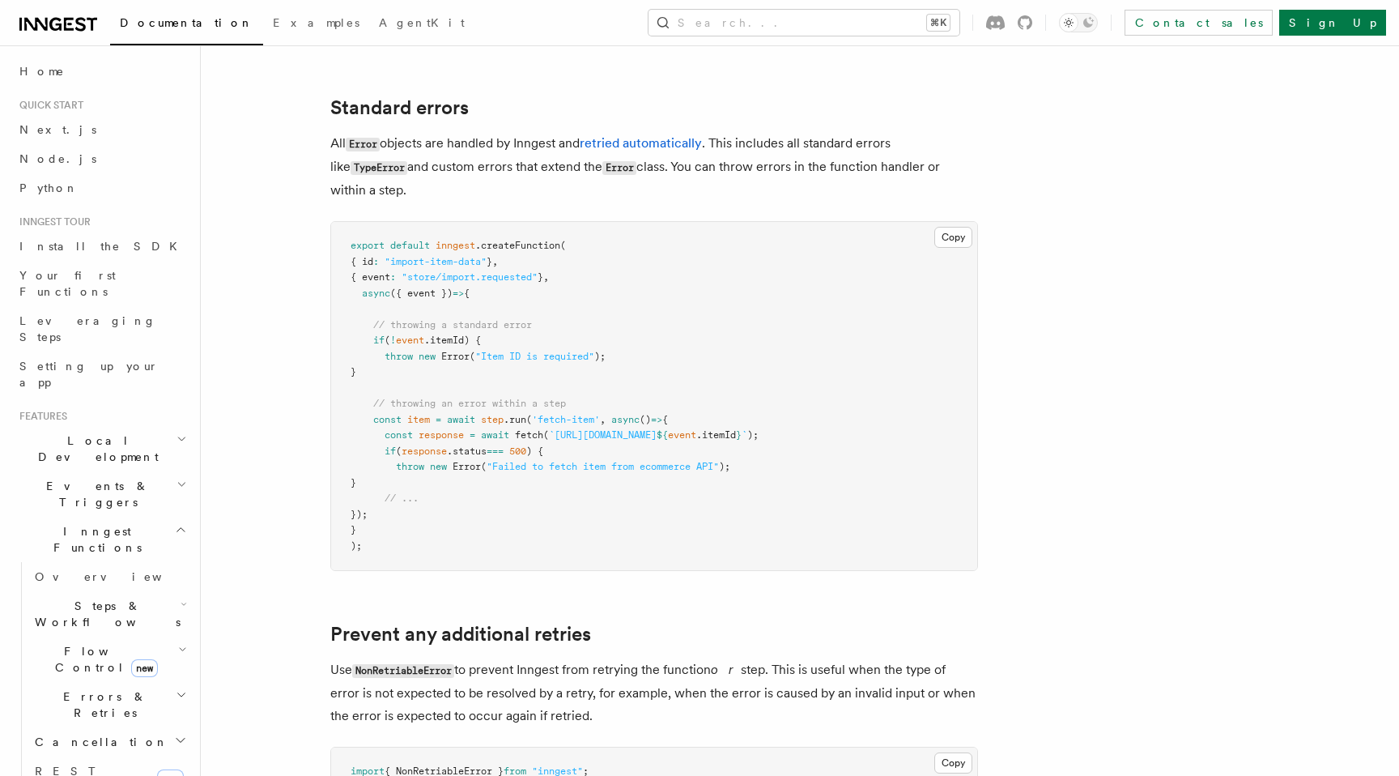
scroll to position [0, 0]
